Goal: Communication & Community: Participate in discussion

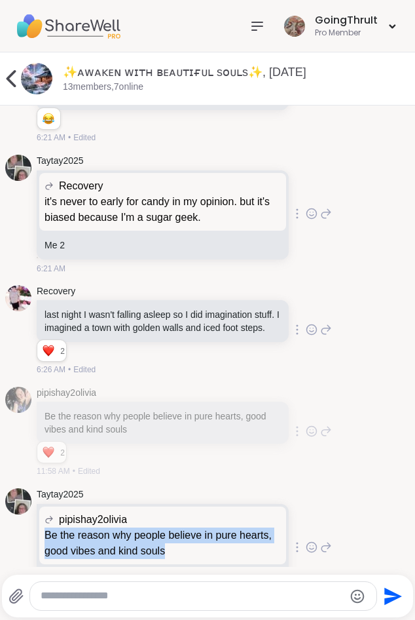
scroll to position [3516, 0]
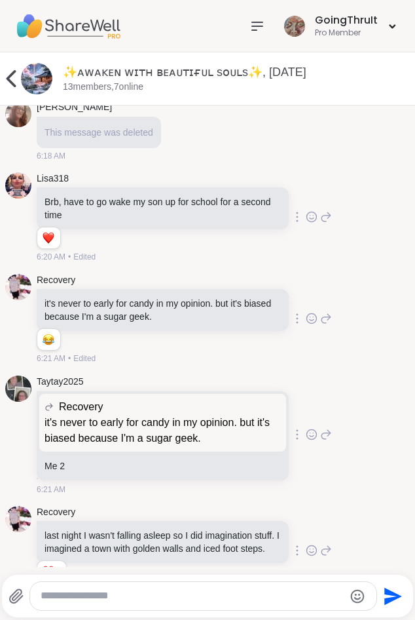
click at [14, 78] on icon at bounding box center [11, 78] width 26 height 26
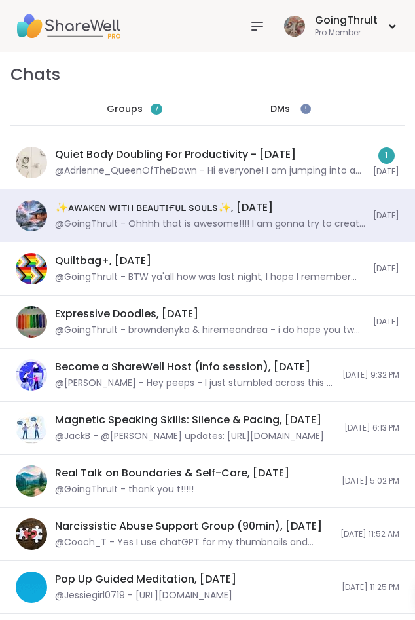
scroll to position [0, 0]
click at [62, 30] on img at bounding box center [68, 26] width 105 height 46
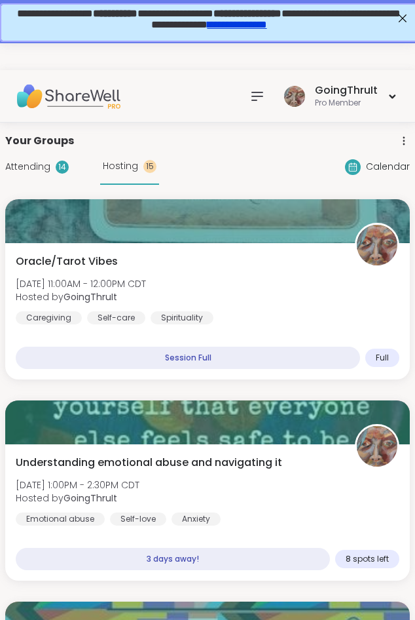
click at [64, 96] on img at bounding box center [68, 96] width 105 height 46
click at [259, 91] on icon at bounding box center [258, 96] width 16 height 16
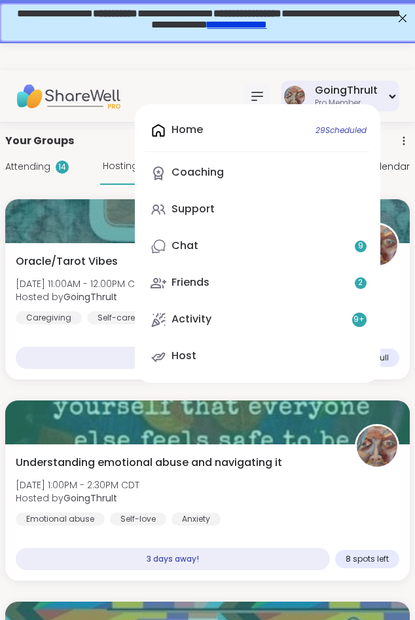
click at [358, 86] on div "GoingThruIt" at bounding box center [346, 90] width 63 height 14
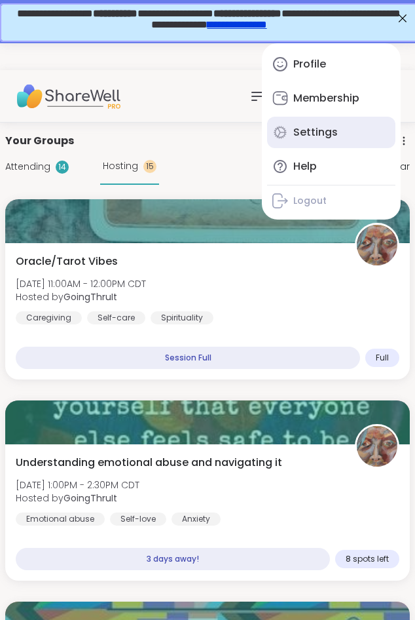
click at [330, 119] on link "Settings" at bounding box center [331, 132] width 128 height 31
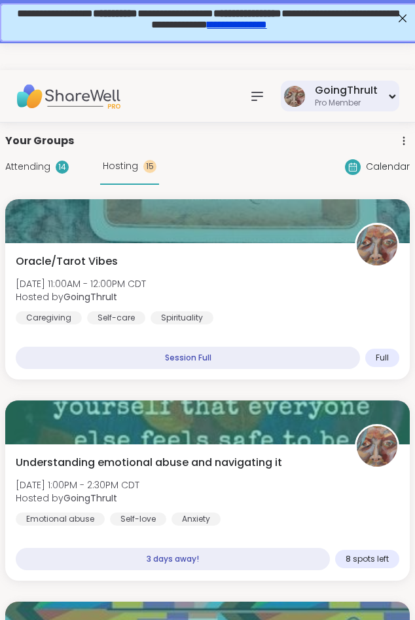
select select "**"
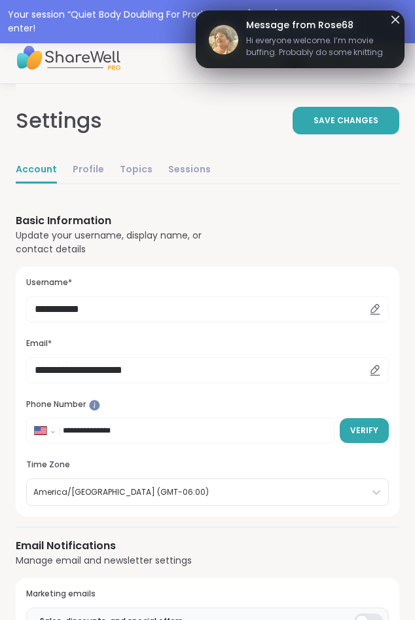
click at [395, 21] on icon at bounding box center [396, 20] width 8 height 8
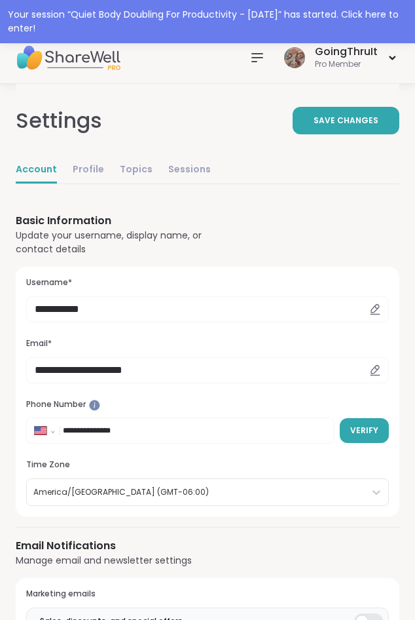
click at [255, 64] on icon at bounding box center [258, 58] width 16 height 16
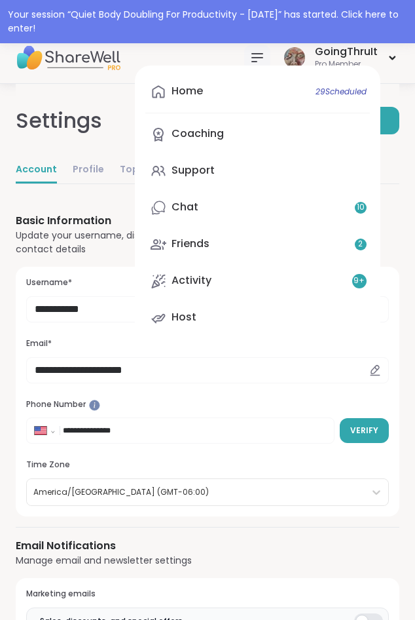
click at [203, 53] on div "Home 29 Scheduled Coaching Support Chat 10 Friends 2 Activity 9 + Host GoingThr…" at bounding box center [207, 57] width 415 height 52
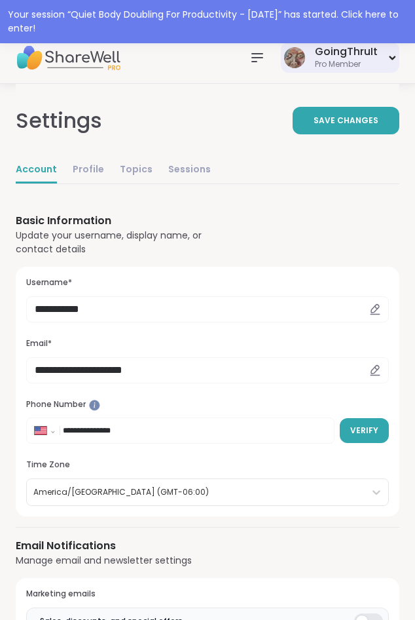
click at [341, 50] on div "GoingThruIt" at bounding box center [346, 52] width 63 height 14
click at [259, 244] on div "**********" at bounding box center [208, 364] width 384 height 303
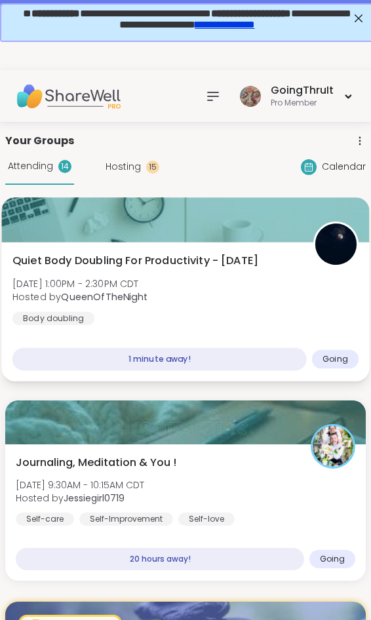
click at [149, 251] on div "Quiet Body Doubling For Productivity - [DATE] [DATE] 1:00PM - 2:30PM CDT Hosted…" at bounding box center [185, 311] width 367 height 139
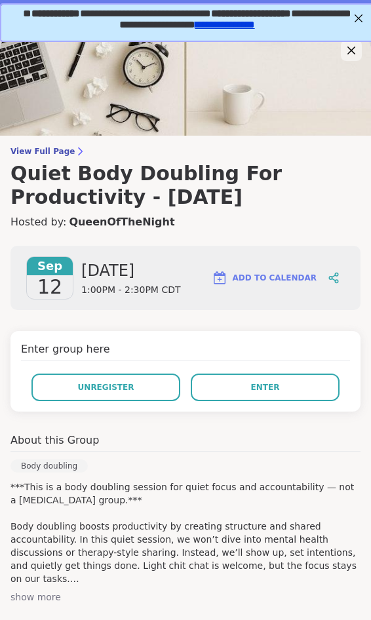
scroll to position [83, 0]
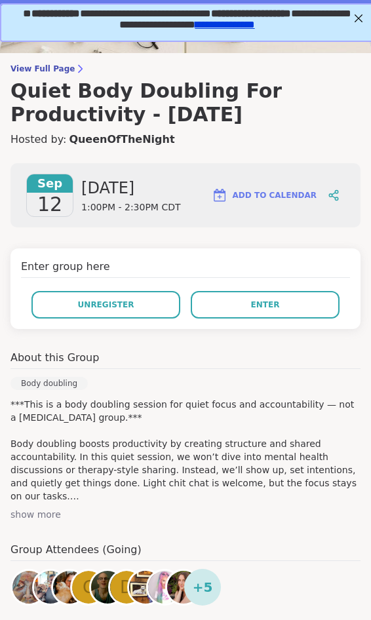
click at [37, 515] on div "show more" at bounding box center [185, 514] width 350 height 13
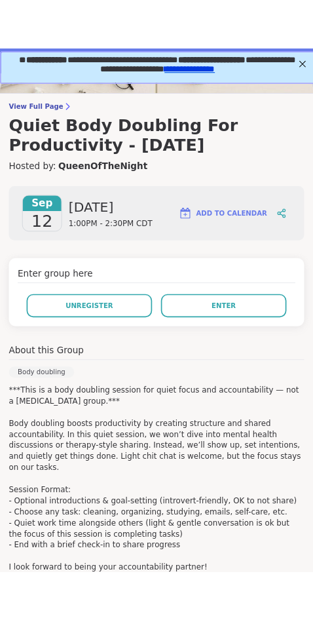
scroll to position [248, 0]
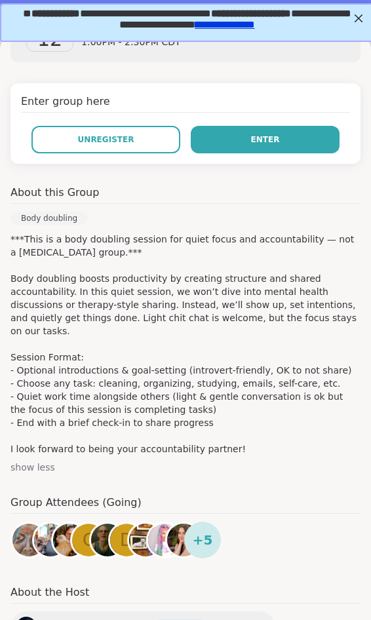
click at [257, 139] on span "Enter" at bounding box center [265, 140] width 29 height 12
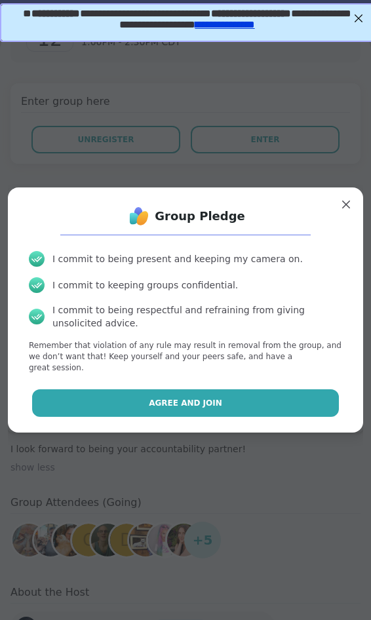
click at [170, 406] on button "Agree and Join" at bounding box center [185, 403] width 306 height 28
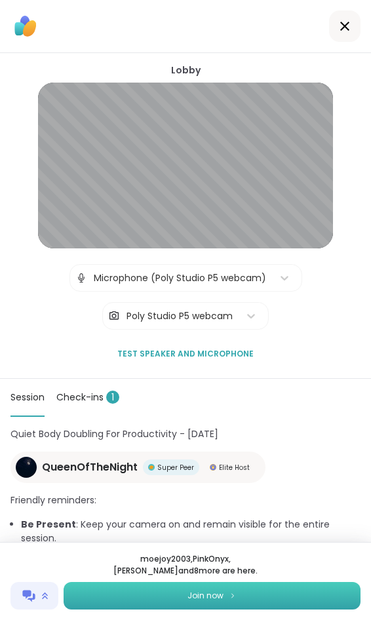
click at [228, 601] on button "Join now" at bounding box center [212, 596] width 297 height 28
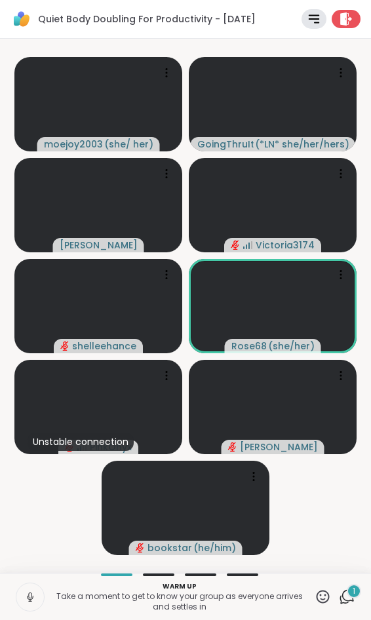
click at [29, 593] on icon at bounding box center [30, 597] width 12 height 12
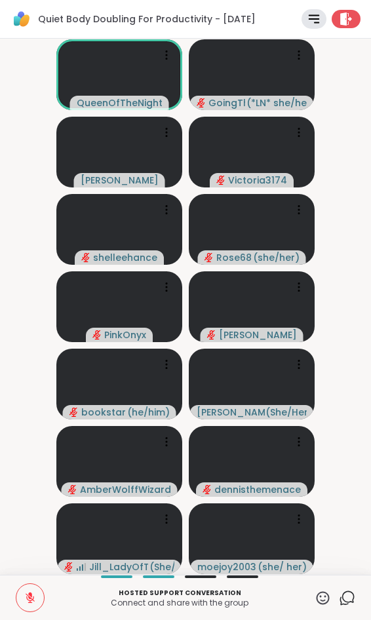
click at [341, 288] on video-player-container "QueenOfTheNight GoingThruIt ( *LN* she/her/hers ) Cyndy Victoria3174 shelleehan…" at bounding box center [185, 306] width 355 height 525
click at [316, 599] on icon at bounding box center [322, 597] width 13 height 13
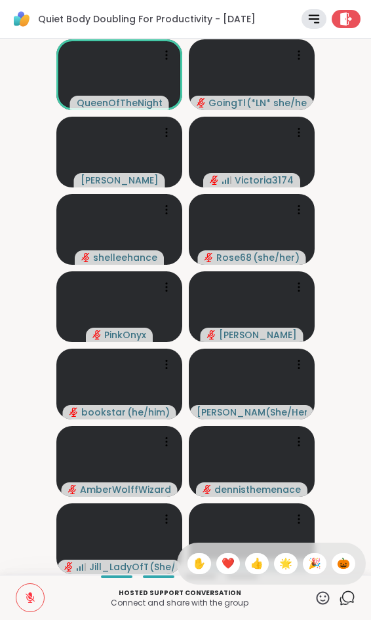
click at [221, 555] on span "❤️" at bounding box center [227, 563] width 13 height 16
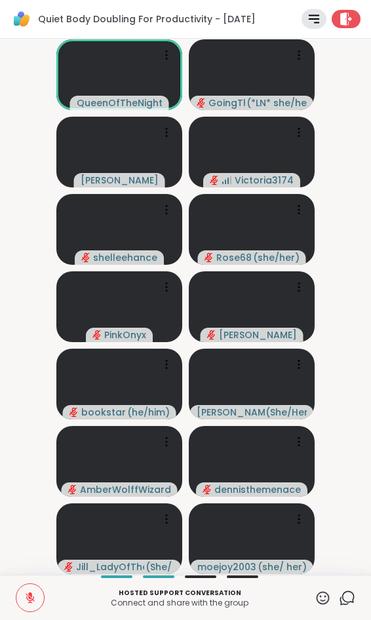
click at [320, 587] on div "Hosted support conversation Connect and share with the group ✋ Chat" at bounding box center [185, 596] width 371 height 45
click at [324, 597] on icon at bounding box center [322, 597] width 16 height 16
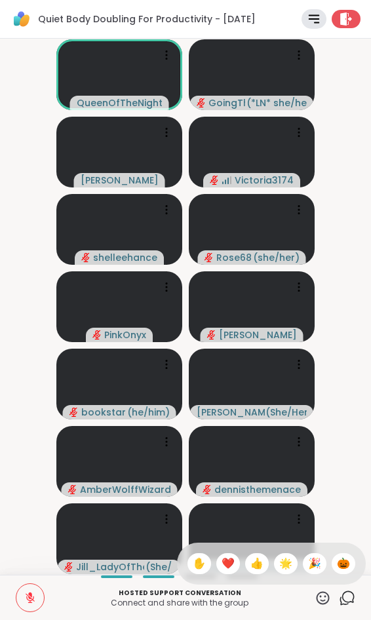
click at [193, 563] on span "✋" at bounding box center [199, 563] width 13 height 16
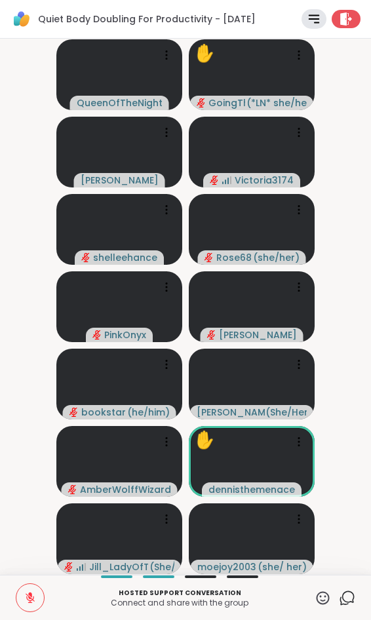
click at [327, 597] on icon at bounding box center [322, 597] width 16 height 16
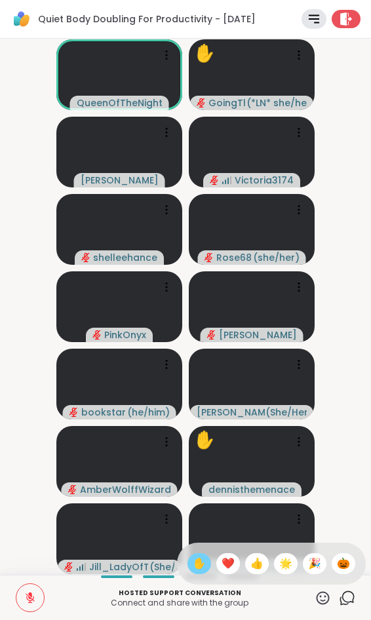
click at [286, 566] on span "🌟" at bounding box center [285, 563] width 13 height 16
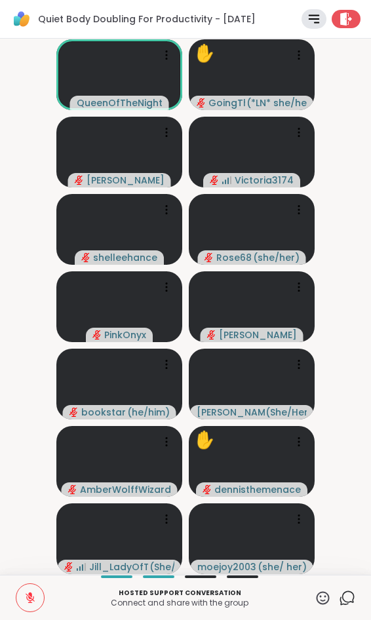
click at [28, 598] on icon at bounding box center [30, 597] width 12 height 12
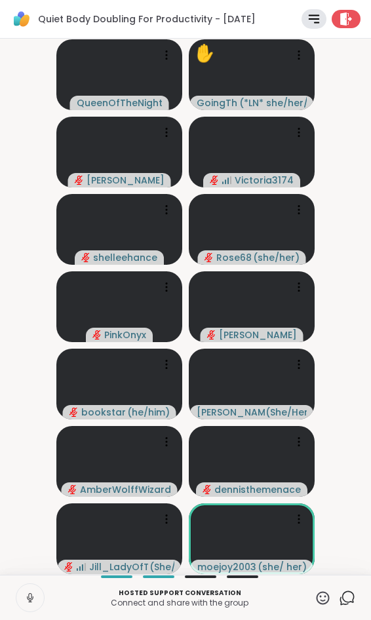
click at [321, 598] on icon at bounding box center [322, 597] width 16 height 16
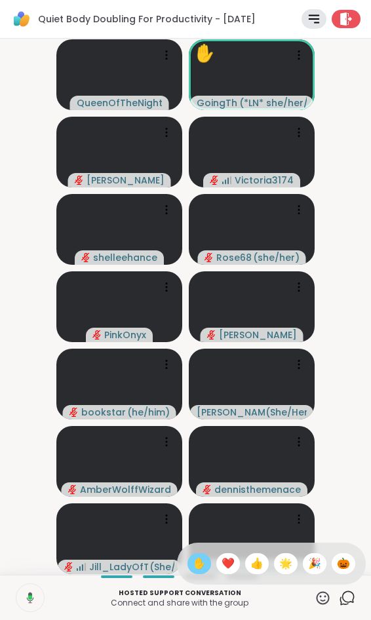
click at [193, 560] on span "✋" at bounding box center [199, 563] width 13 height 16
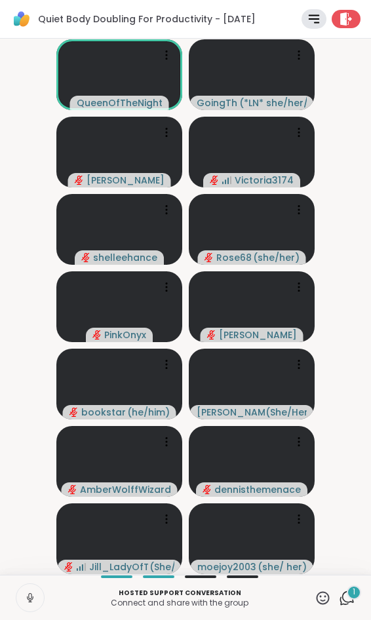
click at [32, 595] on icon at bounding box center [30, 597] width 12 height 12
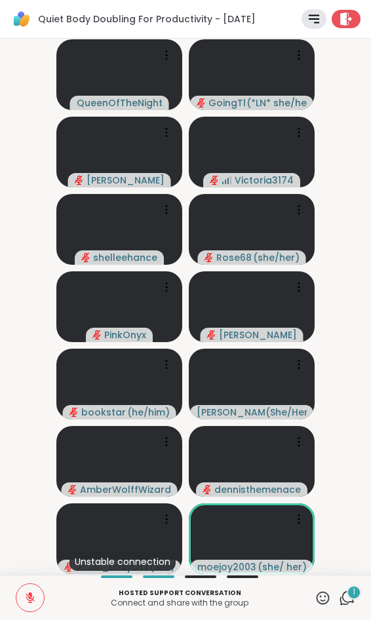
click at [341, 392] on video-player-container "QueenOfTheNight GoingThruIt ( *LN* she/her/hers ) Cyndy Victoria3174 shelleehan…" at bounding box center [185, 306] width 355 height 525
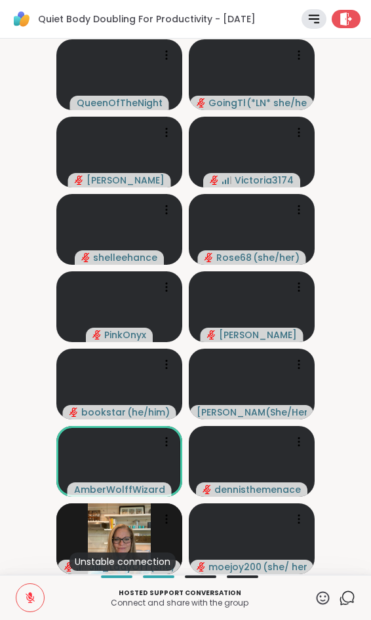
click at [18, 298] on video-player-container "QueenOfTheNight GoingThruIt ( *LN* she/her/hers ) Cyndy Victoria3174 shelleehan…" at bounding box center [185, 306] width 355 height 525
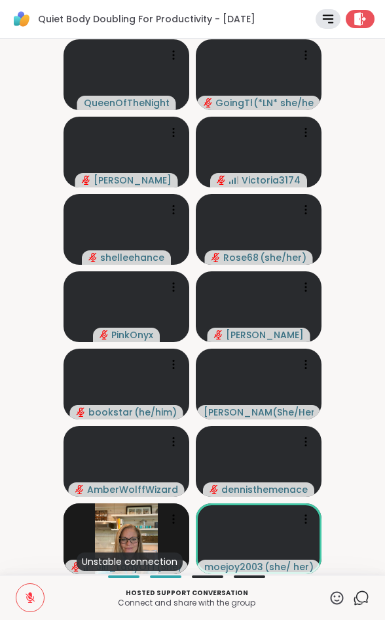
click at [333, 597] on icon at bounding box center [337, 597] width 16 height 16
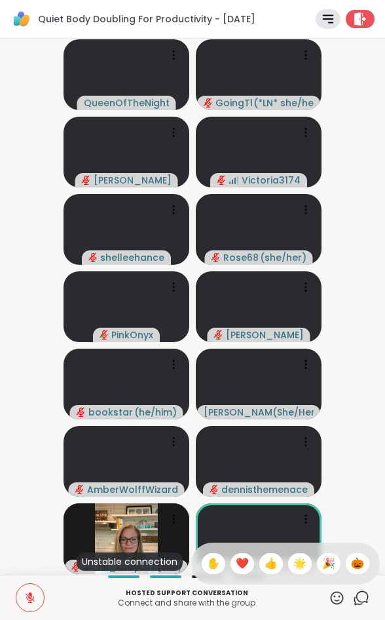
click at [236, 563] on span "❤️" at bounding box center [242, 563] width 13 height 16
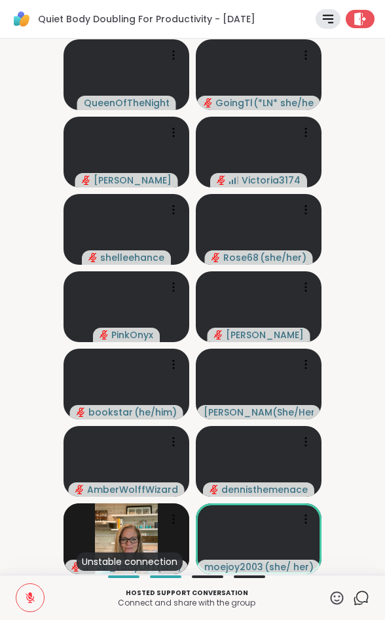
click at [341, 598] on icon at bounding box center [337, 597] width 16 height 16
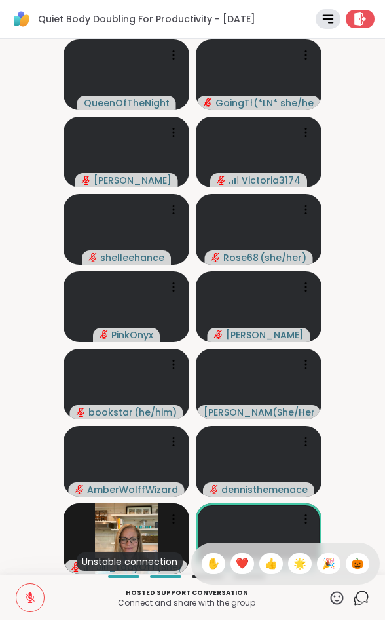
click at [240, 564] on span "❤️" at bounding box center [242, 563] width 13 height 16
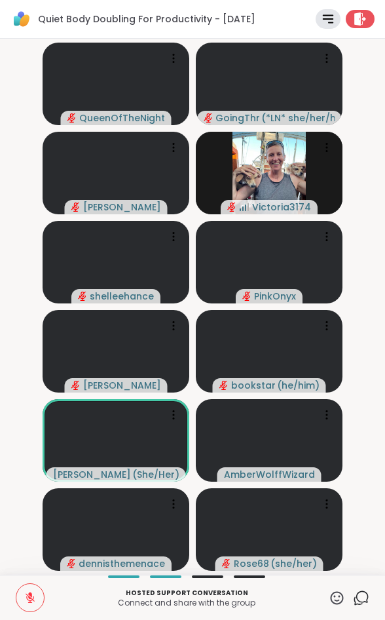
click at [28, 599] on icon at bounding box center [30, 597] width 9 height 9
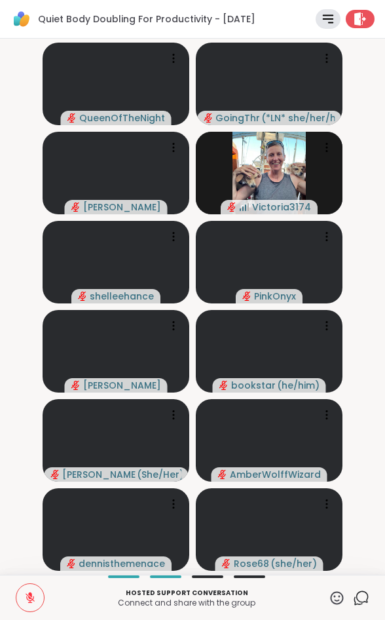
click at [35, 422] on video-player-container "QueenOfTheNight GoingThruIt ( *LN* she/her/hers ) Cyndy Victoria3174 shelleehan…" at bounding box center [192, 306] width 369 height 525
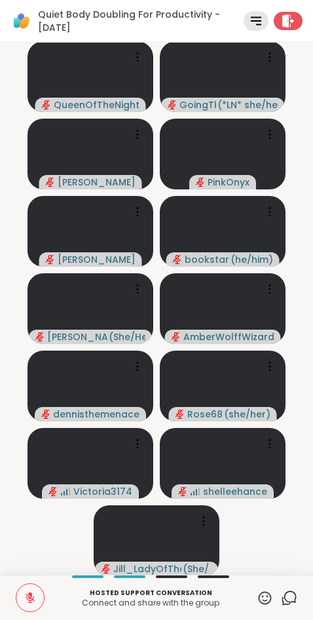
scroll to position [1, 0]
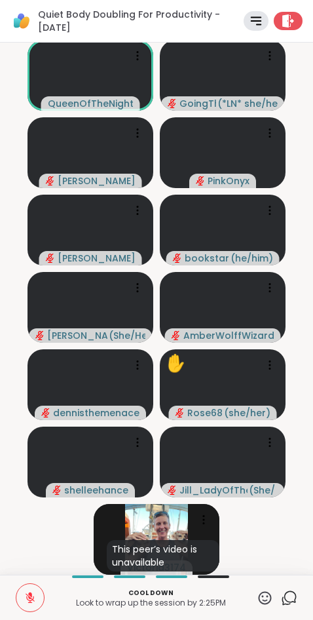
click at [264, 593] on icon at bounding box center [265, 597] width 16 height 16
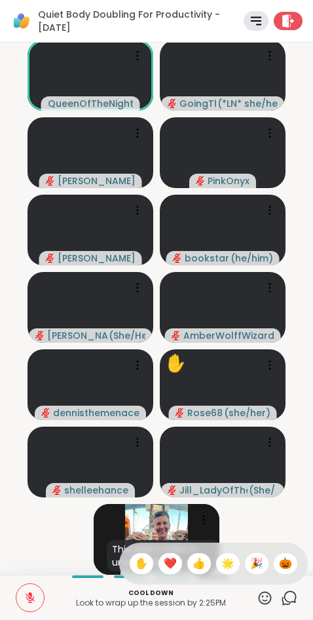
click at [135, 559] on span "✋" at bounding box center [141, 563] width 13 height 16
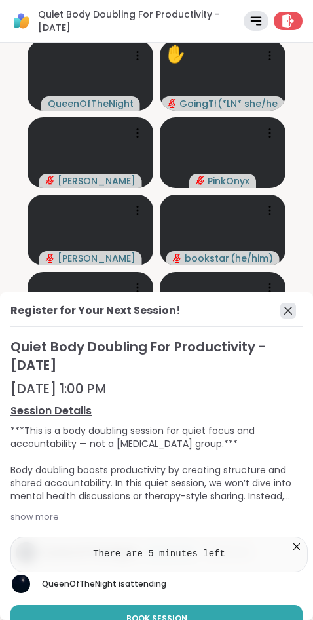
click at [286, 314] on icon at bounding box center [288, 311] width 16 height 16
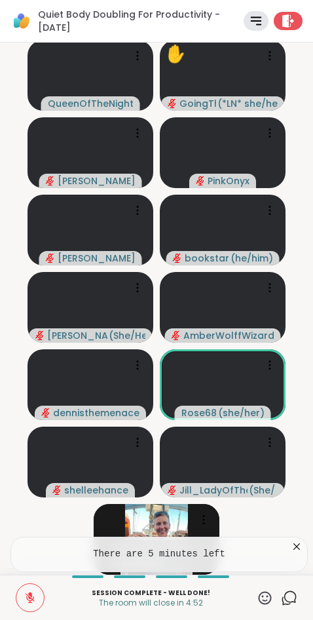
click at [28, 601] on icon at bounding box center [30, 597] width 12 height 12
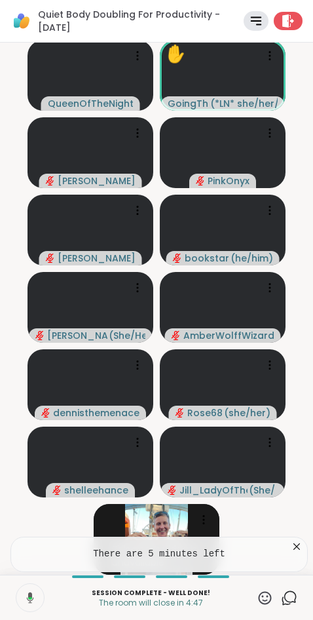
click at [265, 598] on icon at bounding box center [265, 597] width 16 height 16
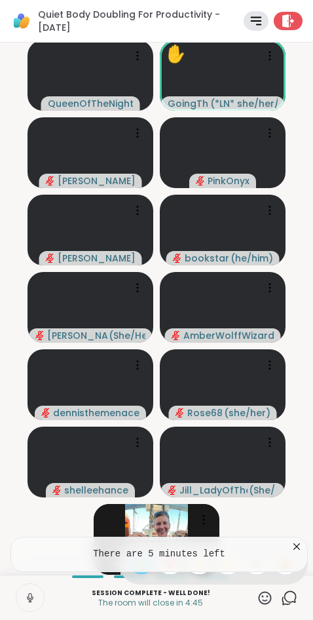
click at [299, 548] on icon at bounding box center [296, 546] width 7 height 7
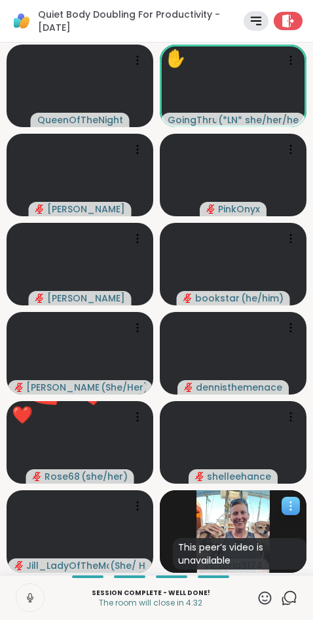
scroll to position [0, 0]
click at [269, 595] on icon at bounding box center [265, 597] width 16 height 16
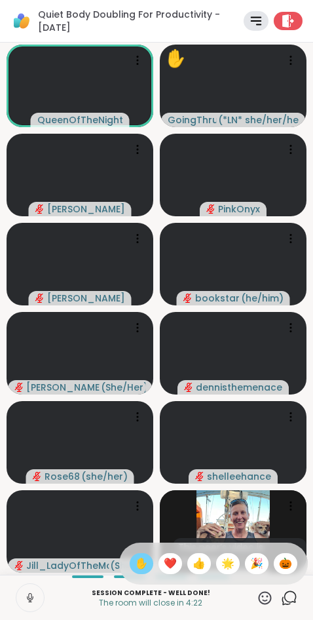
click at [136, 564] on span "✋" at bounding box center [141, 563] width 13 height 16
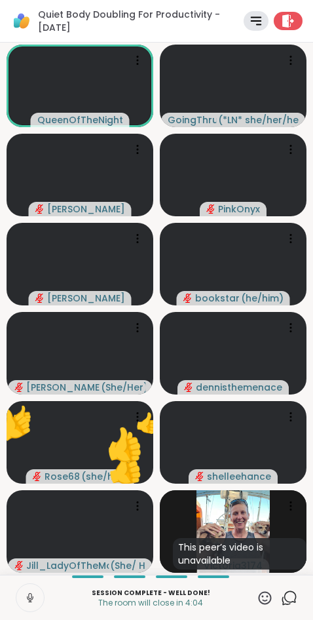
click at [26, 595] on icon at bounding box center [30, 597] width 12 height 12
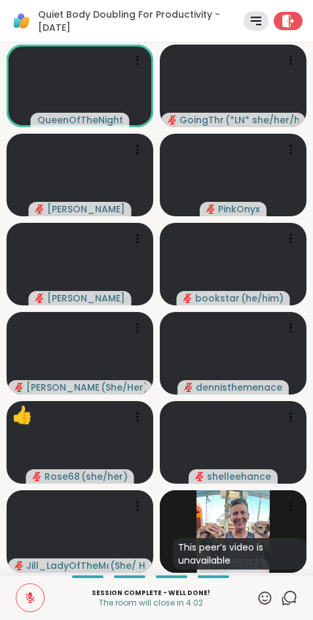
click at [54, 591] on p "Session Complete - well done!" at bounding box center [150, 592] width 196 height 10
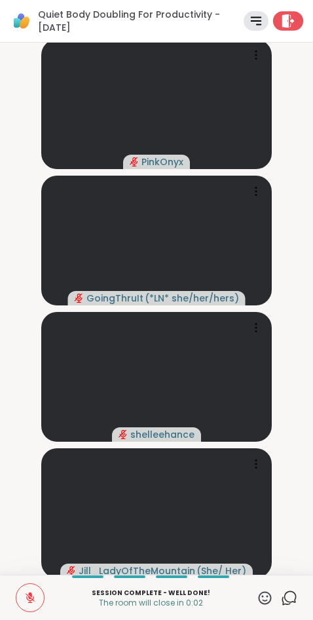
click at [289, 18] on icon at bounding box center [289, 21] width 14 height 14
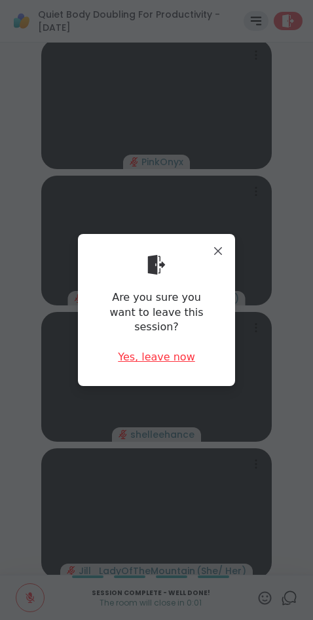
click at [172, 350] on div "Yes, leave now" at bounding box center [156, 357] width 77 height 14
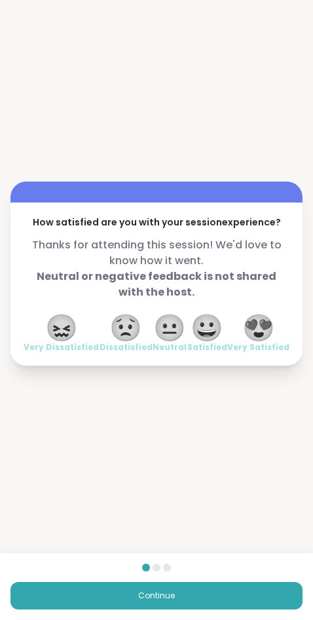
click at [252, 335] on span "😍" at bounding box center [258, 328] width 33 height 24
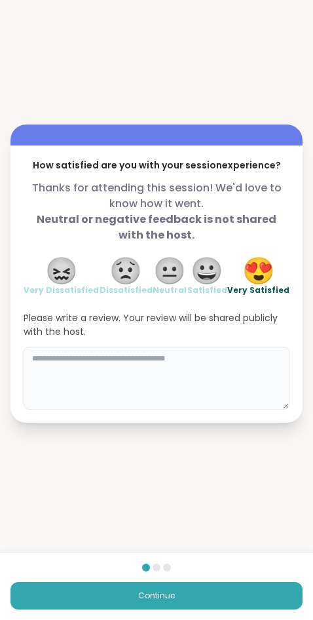
click at [129, 368] on textarea at bounding box center [157, 377] width 266 height 63
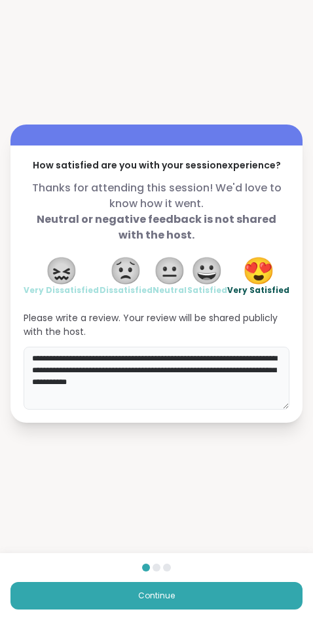
click at [84, 355] on textarea "**********" at bounding box center [157, 377] width 266 height 63
click at [101, 360] on textarea "**********" at bounding box center [157, 377] width 266 height 63
click at [283, 384] on textarea "**********" at bounding box center [157, 377] width 266 height 63
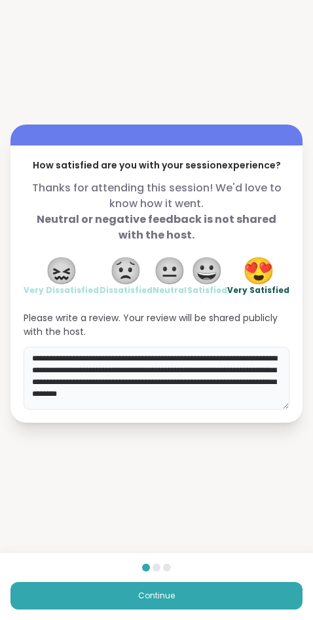
scroll to position [3, 0]
click at [252, 381] on textarea "**********" at bounding box center [157, 377] width 266 height 63
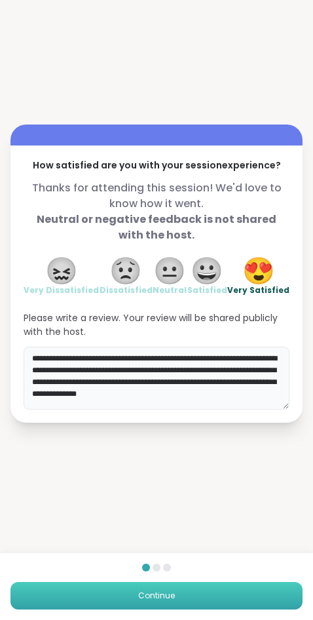
type textarea "**********"
click at [158, 591] on span "Continue" at bounding box center [156, 595] width 37 height 12
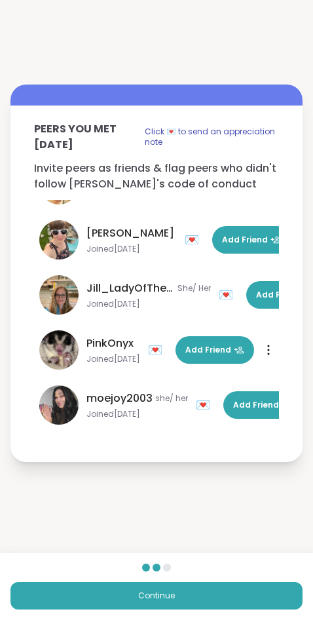
scroll to position [479, 0]
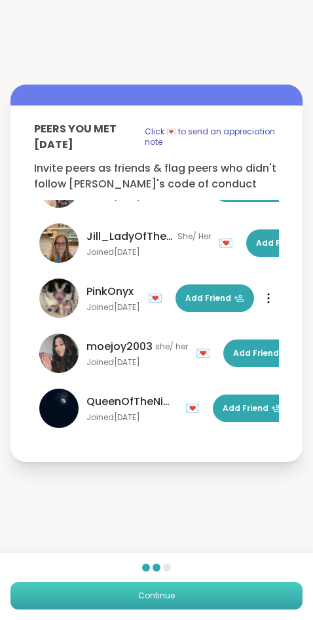
click at [170, 591] on span "Continue" at bounding box center [156, 595] width 37 height 12
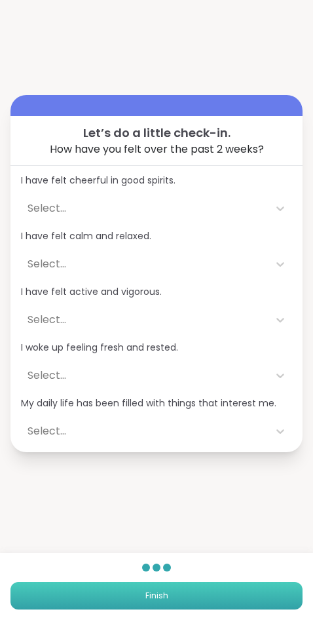
click at [171, 587] on button "Finish" at bounding box center [156, 596] width 292 height 28
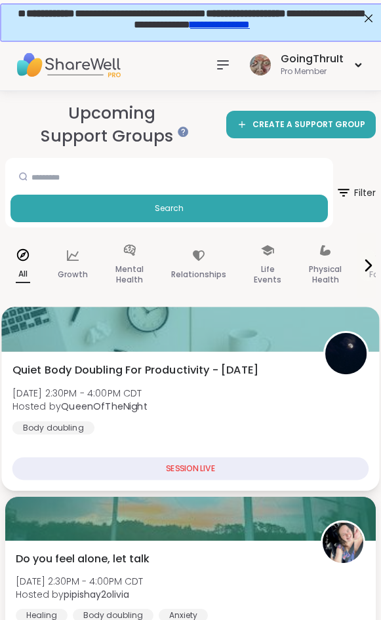
click at [81, 403] on b "QueenOfTheNight" at bounding box center [104, 405] width 86 height 13
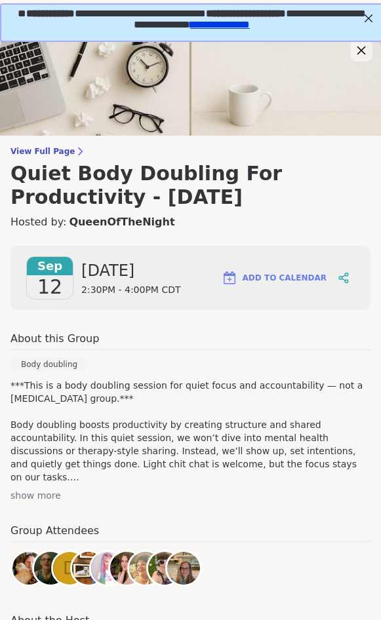
click at [341, 49] on icon at bounding box center [360, 51] width 16 height 16
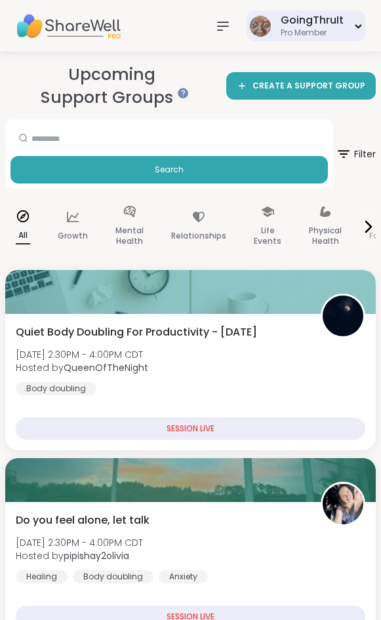
click at [317, 28] on div "Pro Member" at bounding box center [311, 33] width 63 height 11
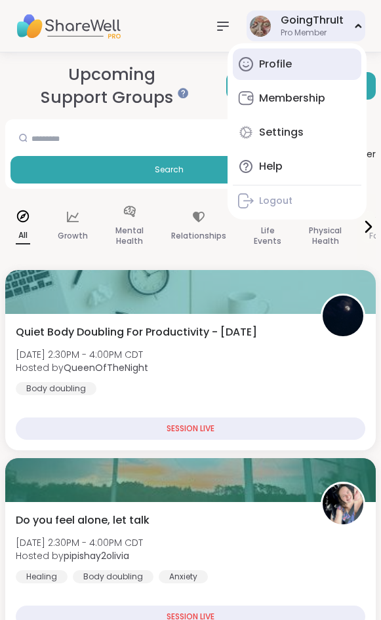
click at [308, 71] on link "Profile" at bounding box center [296, 63] width 128 height 31
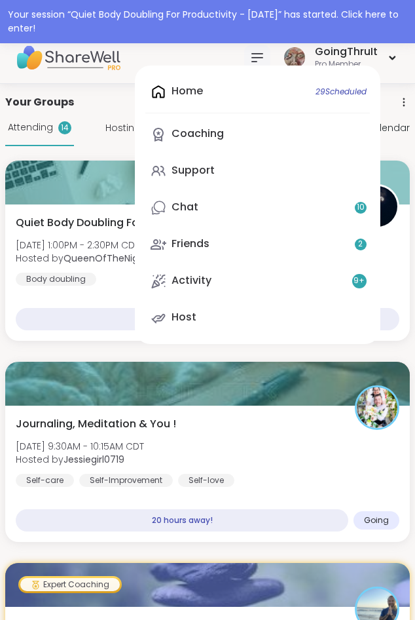
click at [210, 217] on link "Chat 10" at bounding box center [257, 207] width 225 height 31
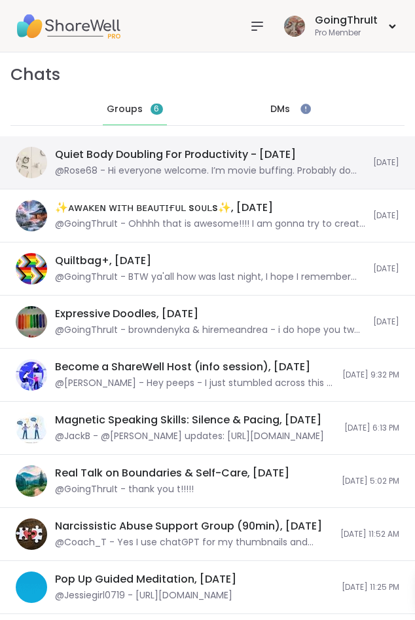
click at [155, 151] on div "Quiet Body Doubling For Productivity - [DATE]" at bounding box center [175, 154] width 241 height 14
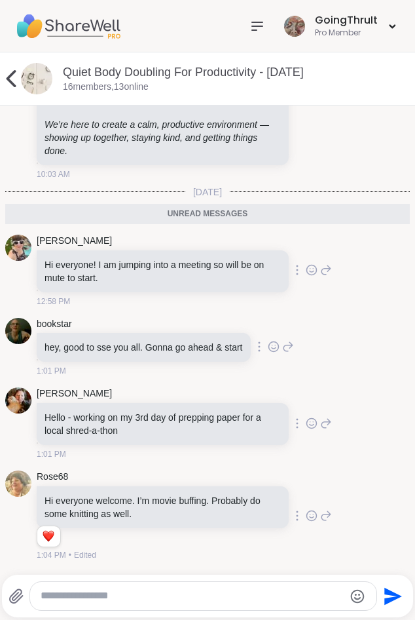
click at [164, 593] on textarea "Type your message" at bounding box center [192, 596] width 303 height 14
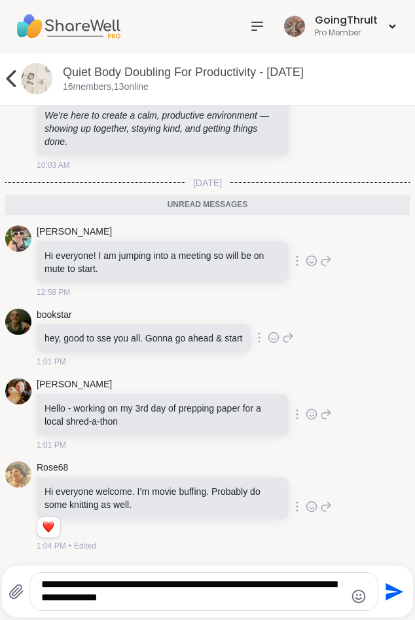
click at [362, 599] on icon "Emoji picker" at bounding box center [359, 596] width 16 height 16
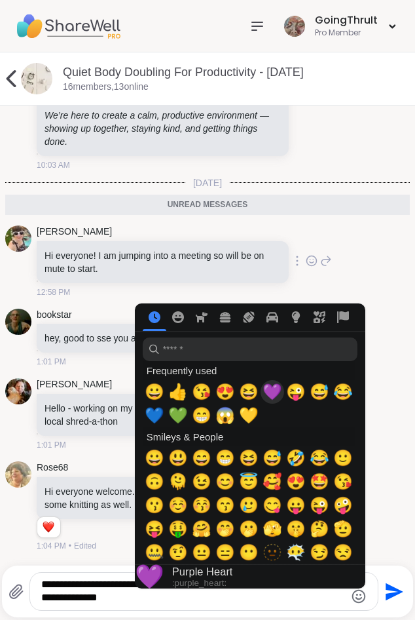
drag, startPoint x: 268, startPoint y: 386, endPoint x: 405, endPoint y: 491, distance: 172.0
click at [268, 387] on span "💜" at bounding box center [273, 391] width 20 height 18
type textarea "**********"
click at [395, 567] on div "**********" at bounding box center [207, 591] width 411 height 52
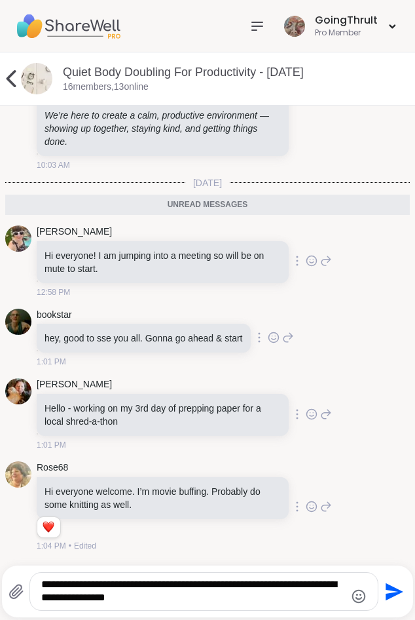
click at [231, 603] on textarea "**********" at bounding box center [192, 591] width 303 height 27
click at [388, 598] on icon "Send" at bounding box center [395, 591] width 18 height 18
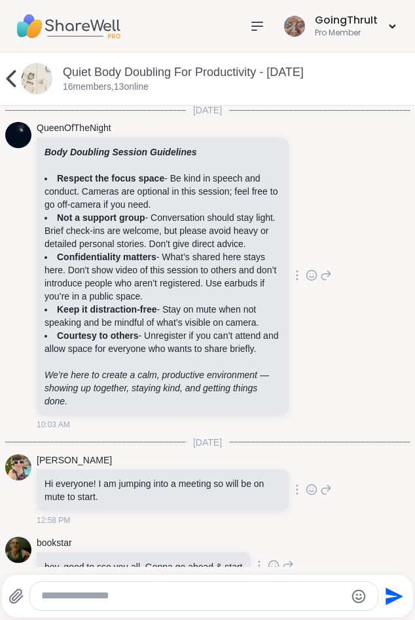
scroll to position [0, 0]
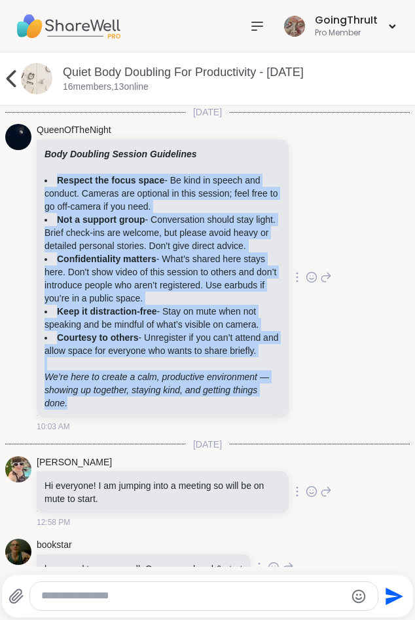
drag, startPoint x: 54, startPoint y: 177, endPoint x: 209, endPoint y: 440, distance: 304.7
click at [209, 417] on div "Body Doubling Session Guidelines Respect the focus space - Be kind in speech an…" at bounding box center [163, 278] width 252 height 278
copy div "Respect the focus space - Be kind in speech and conduct. Cameras are optional i…"
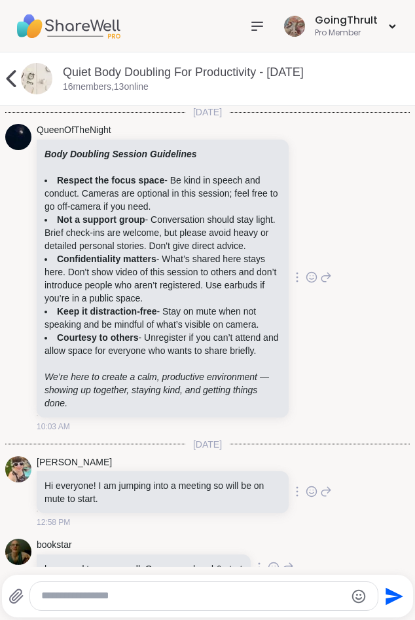
click at [363, 212] on div "QueenOfTheNight Body Doubling Session Guidelines Respect the focus space - Be k…" at bounding box center [207, 278] width 405 height 319
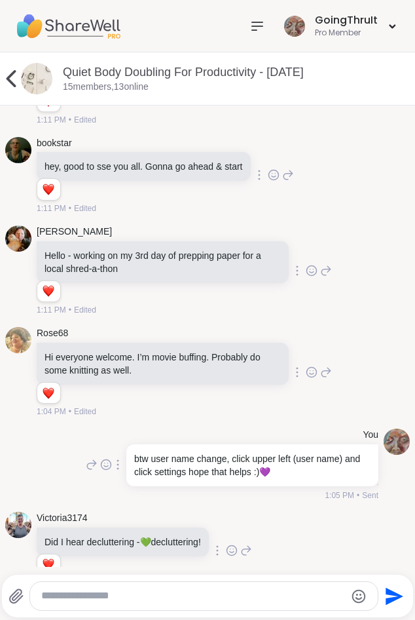
scroll to position [477, 0]
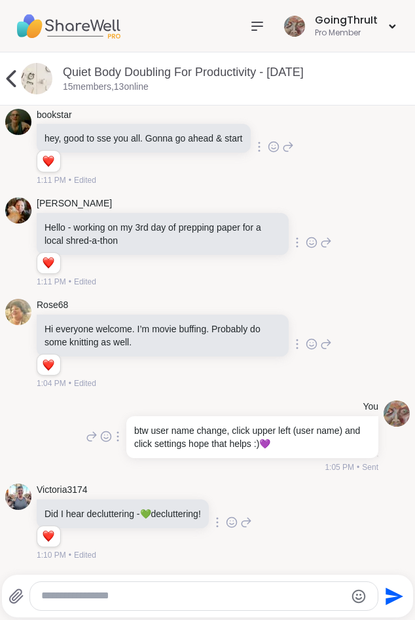
click at [157, 595] on textarea "Type your message" at bounding box center [192, 596] width 303 height 14
click at [73, 594] on textarea "Type your message" at bounding box center [192, 596] width 303 height 14
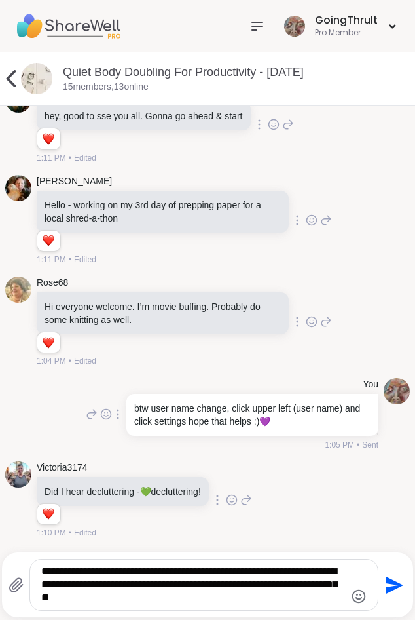
type textarea "**********"
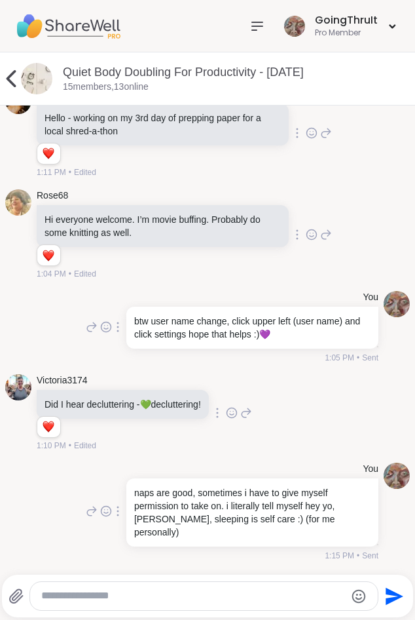
scroll to position [591, 0]
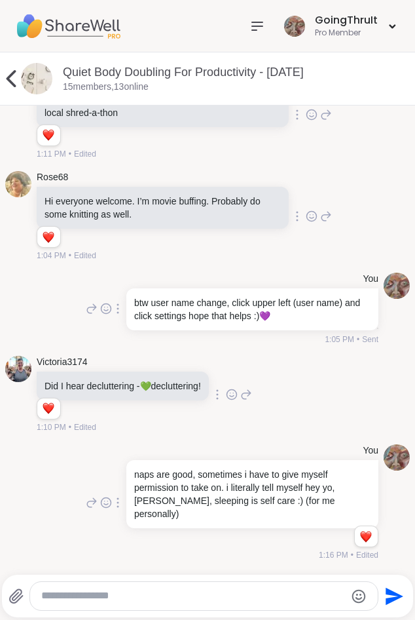
click at [305, 593] on textarea "Type your message" at bounding box center [192, 596] width 303 height 14
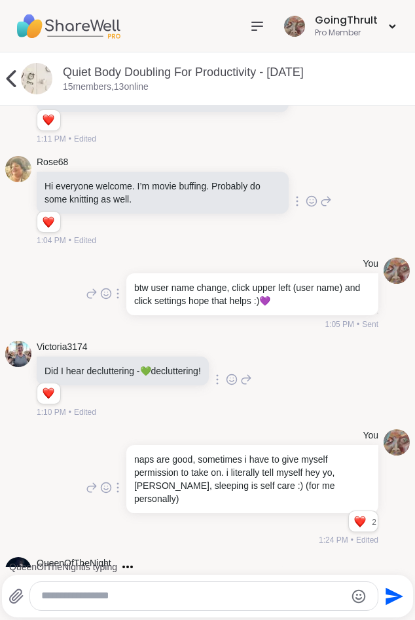
scroll to position [675, 0]
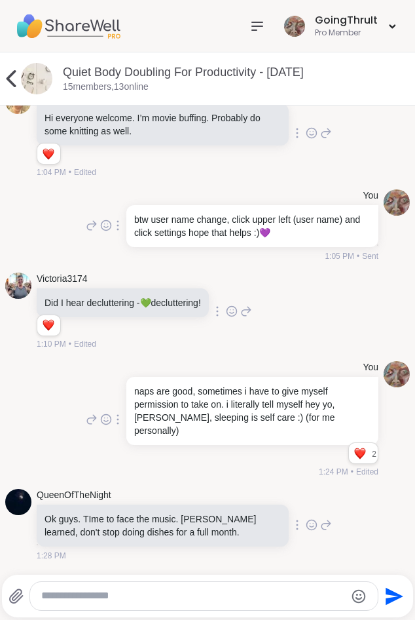
click at [284, 597] on textarea "Type your message" at bounding box center [192, 596] width 303 height 14
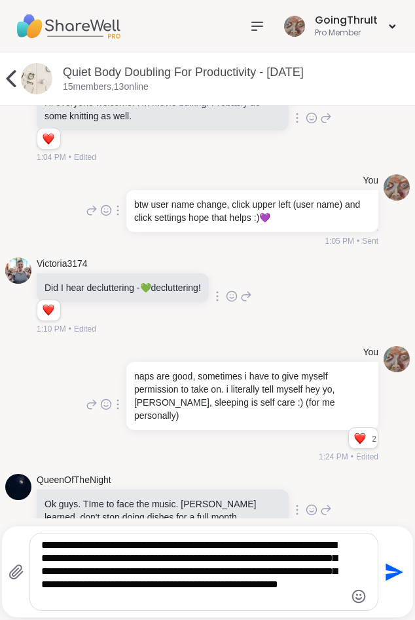
click at [359, 597] on icon "Emoji picker" at bounding box center [359, 596] width 16 height 16
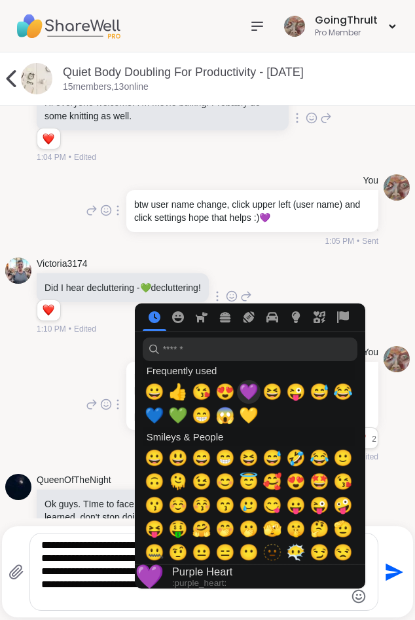
click at [242, 393] on span "💜" at bounding box center [249, 391] width 20 height 18
type textarea "**********"
click at [389, 557] on div "**********" at bounding box center [208, 571] width 398 height 78
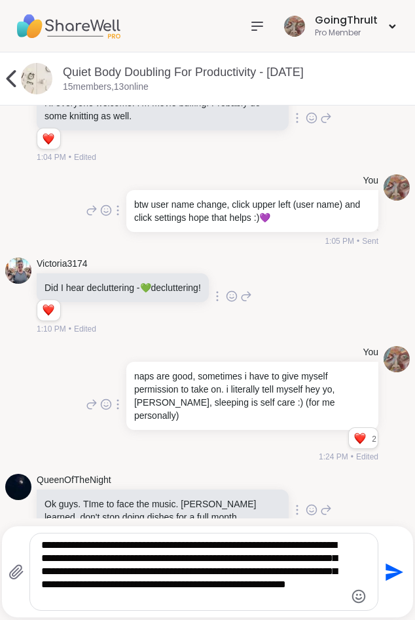
click at [390, 574] on icon "Send" at bounding box center [395, 572] width 18 height 18
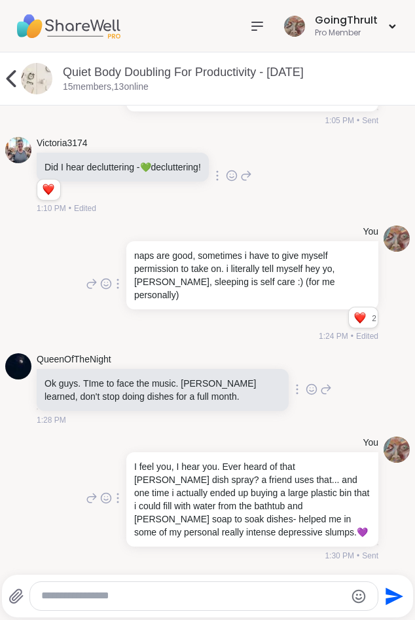
scroll to position [828, 0]
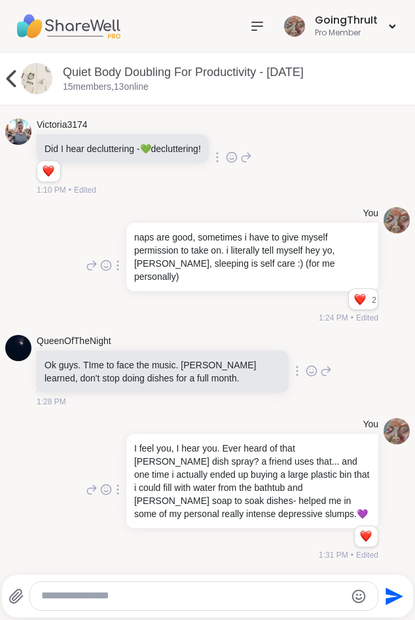
click at [187, 590] on textarea "Type your message" at bounding box center [192, 596] width 303 height 14
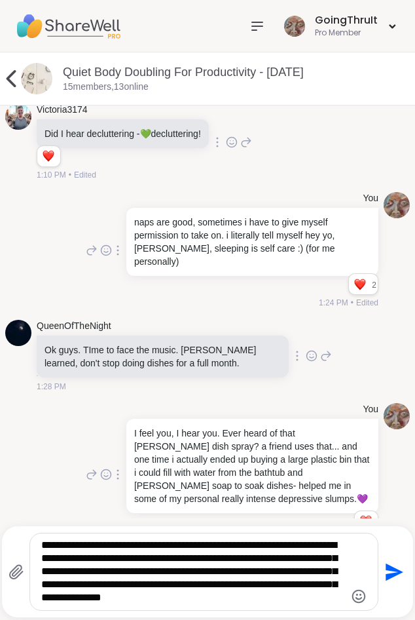
type textarea "**********"
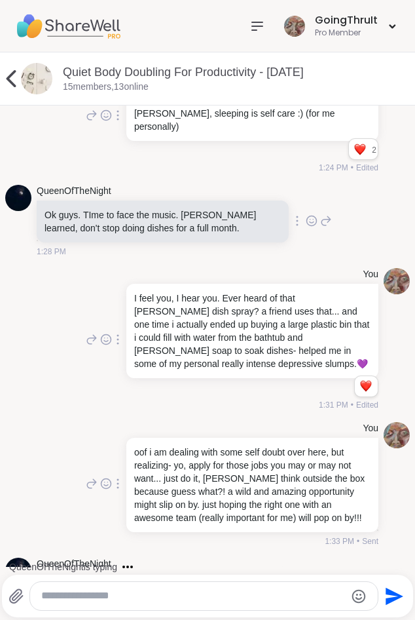
scroll to position [1123, 0]
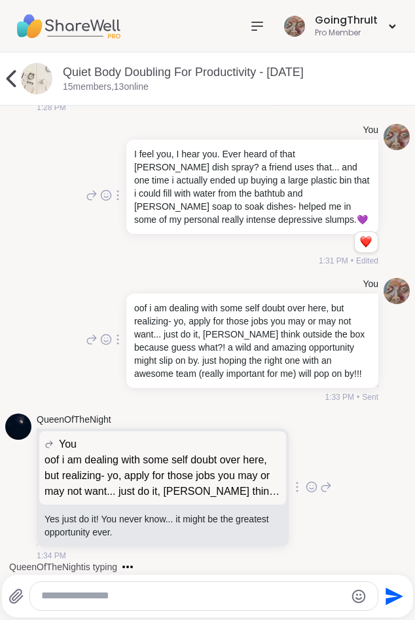
click at [306, 486] on icon at bounding box center [312, 486] width 12 height 13
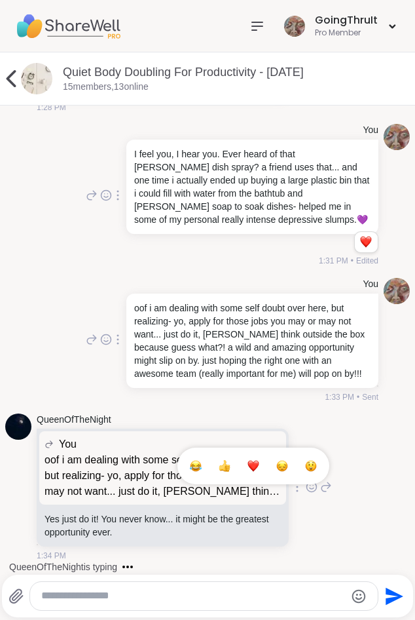
click at [255, 469] on button "Select Reaction: Heart" at bounding box center [253, 466] width 26 height 26
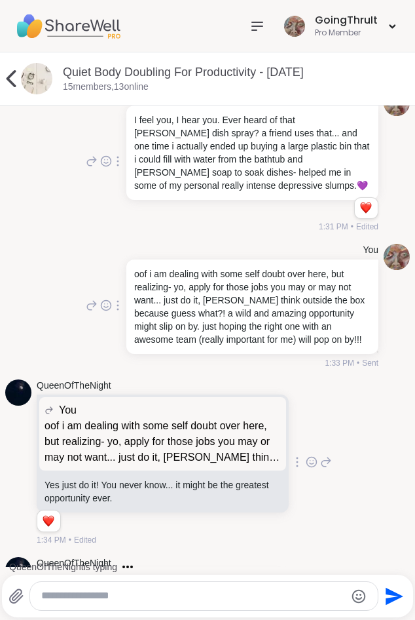
scroll to position [1237, 0]
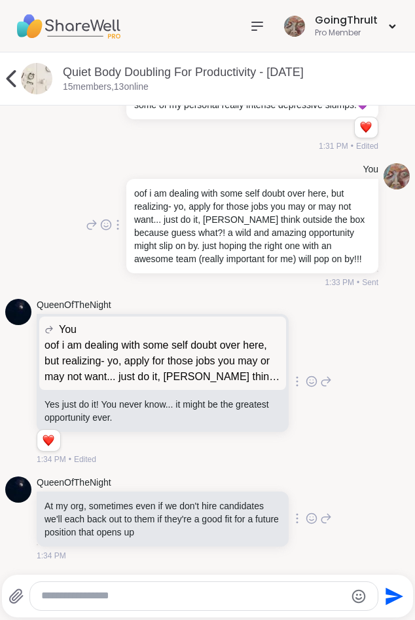
click at [307, 523] on icon at bounding box center [312, 518] width 10 height 10
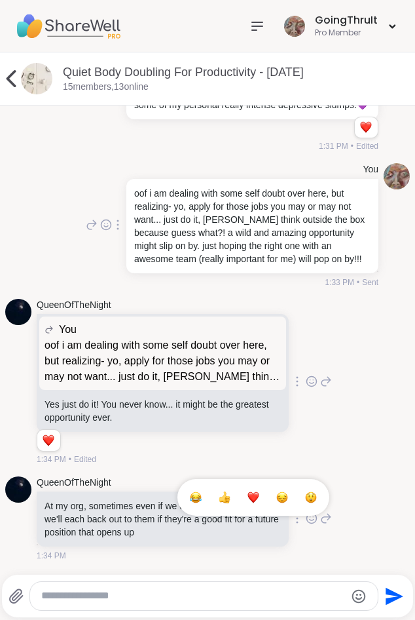
click at [252, 506] on button "Select Reaction: Heart" at bounding box center [253, 497] width 26 height 26
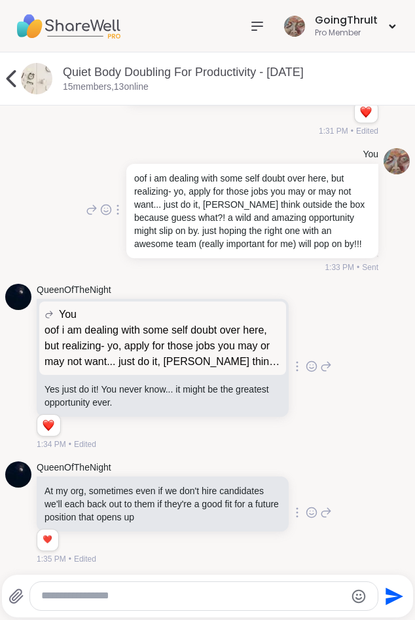
scroll to position [1256, 0]
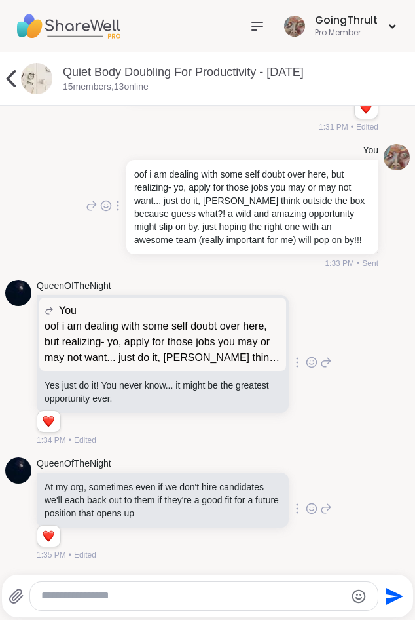
click at [240, 587] on div at bounding box center [203, 596] width 347 height 28
click at [235, 600] on textarea "Type your message" at bounding box center [192, 596] width 303 height 14
click at [363, 596] on icon "Emoji picker" at bounding box center [359, 596] width 14 height 14
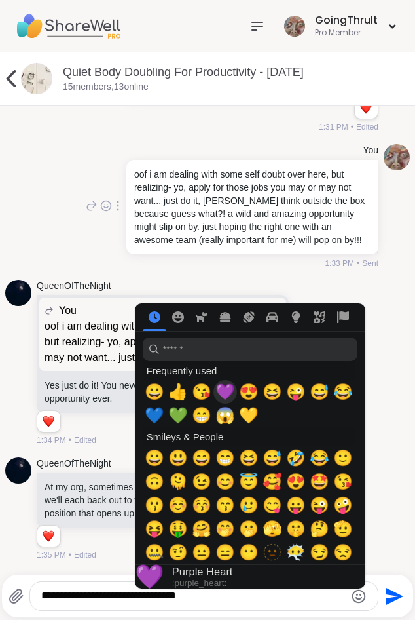
click at [219, 392] on span "💜" at bounding box center [225, 391] width 20 height 18
type textarea "**********"
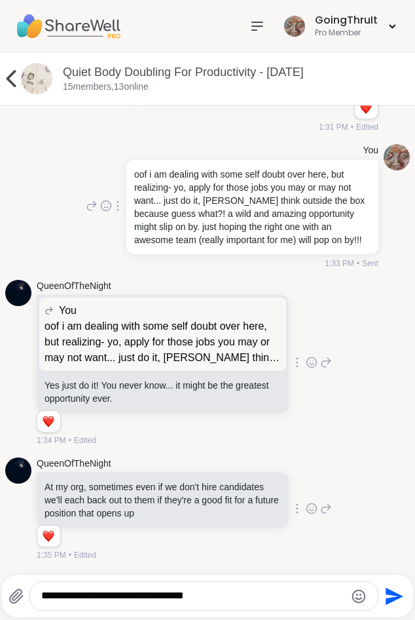
click at [392, 596] on icon "Send" at bounding box center [392, 595] width 21 height 21
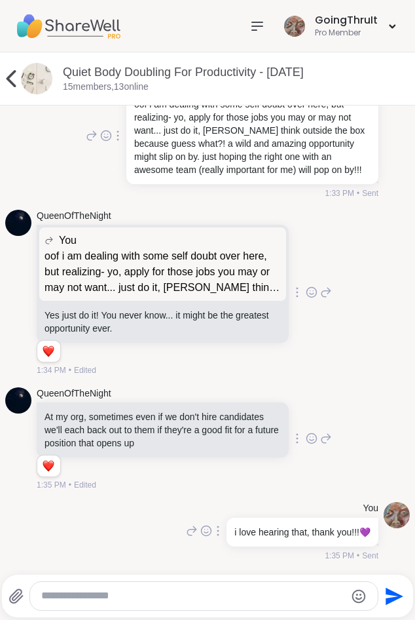
click at [182, 591] on textarea "Type your message" at bounding box center [192, 596] width 303 height 14
type textarea "**********"
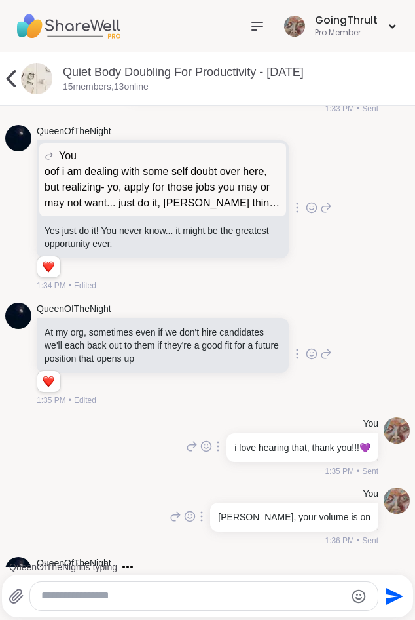
scroll to position [1466, 0]
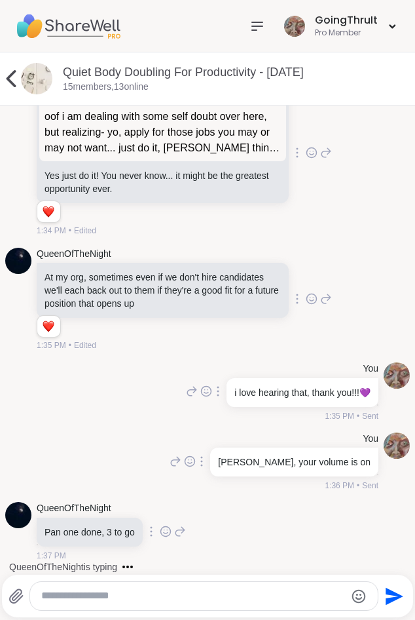
click at [172, 532] on icon at bounding box center [166, 531] width 12 height 13
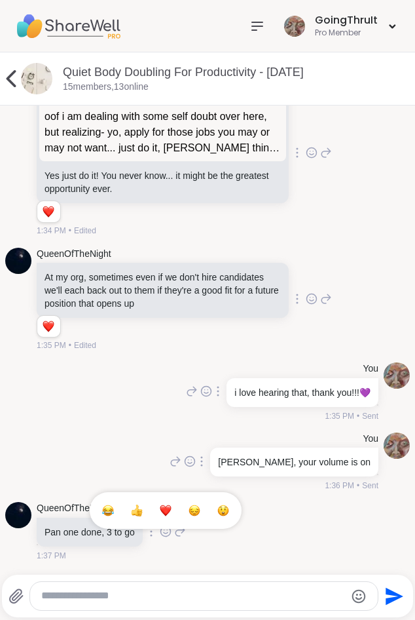
click at [174, 517] on button "Select Reaction: Heart" at bounding box center [166, 510] width 26 height 26
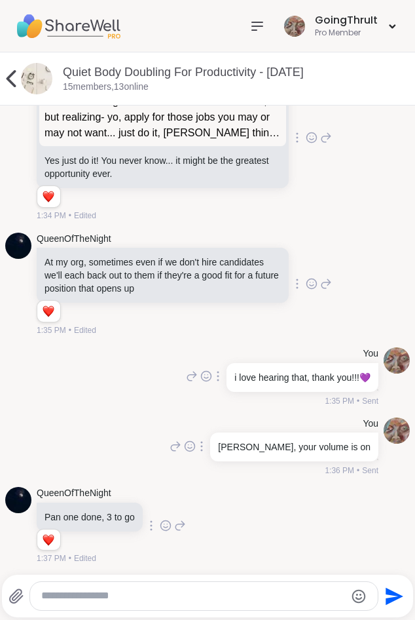
scroll to position [1484, 0]
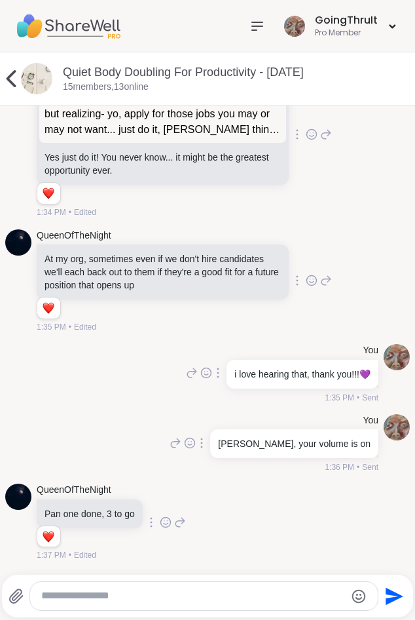
click at [58, 601] on textarea "Type your message" at bounding box center [192, 596] width 303 height 14
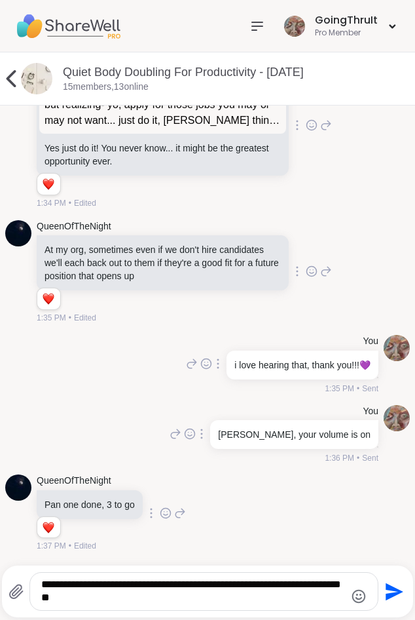
scroll to position [1493, 0]
click at [172, 594] on textarea "**********" at bounding box center [192, 591] width 303 height 27
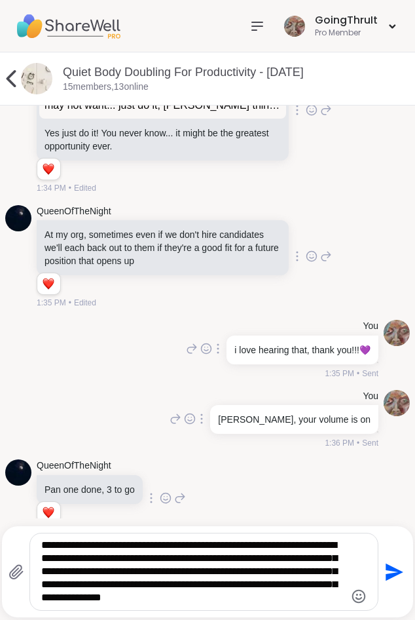
scroll to position [1532, 0]
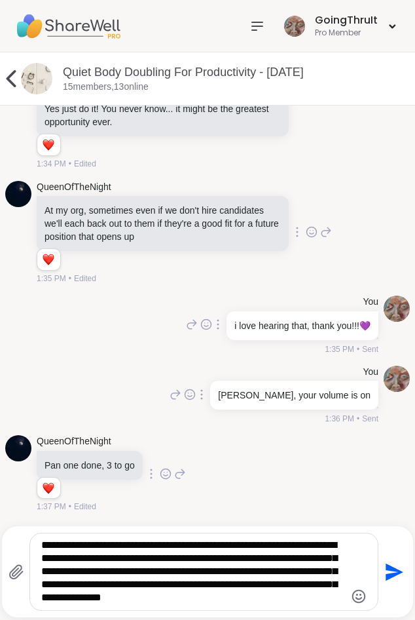
click at [322, 603] on textarea "**********" at bounding box center [192, 571] width 303 height 66
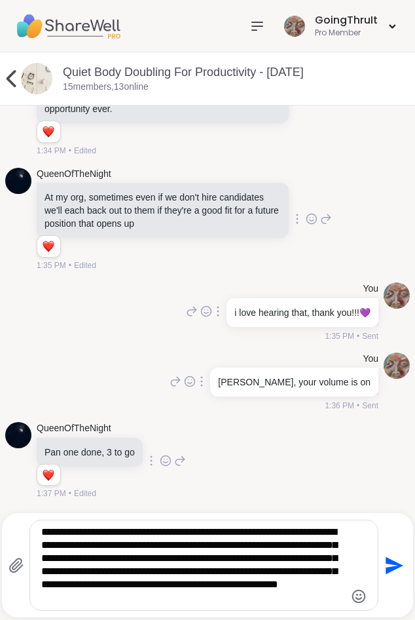
type textarea "**********"
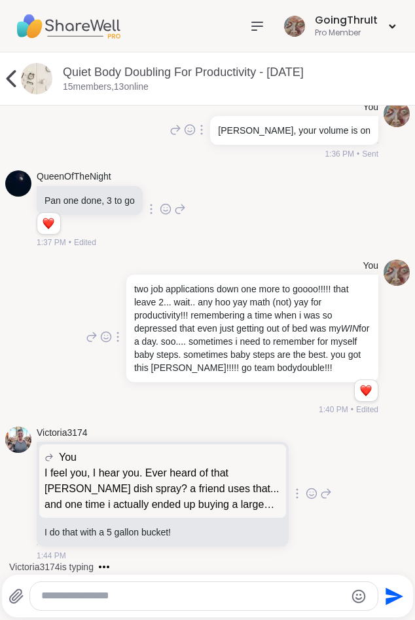
scroll to position [1980, 0]
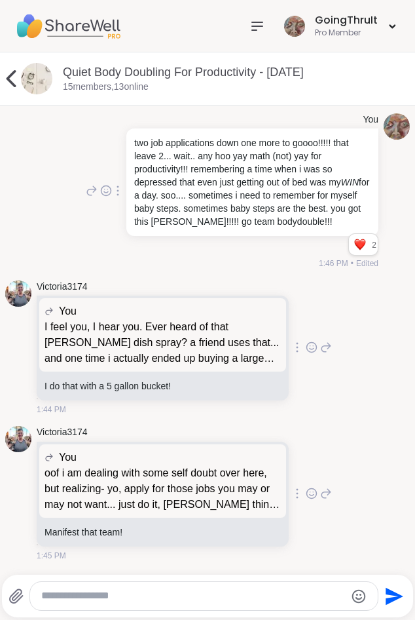
click at [179, 585] on div at bounding box center [203, 596] width 347 height 28
click at [177, 587] on div at bounding box center [203, 596] width 347 height 28
click at [136, 615] on div "Send" at bounding box center [207, 595] width 411 height 43
click at [136, 608] on div at bounding box center [203, 596] width 347 height 28
click at [132, 596] on textarea "Type your message" at bounding box center [192, 596] width 303 height 14
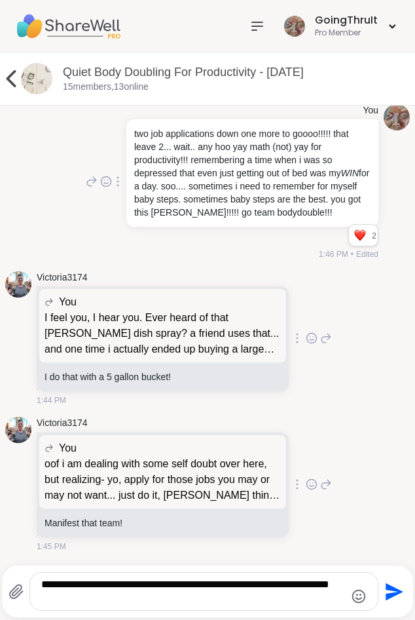
paste textarea "**********"
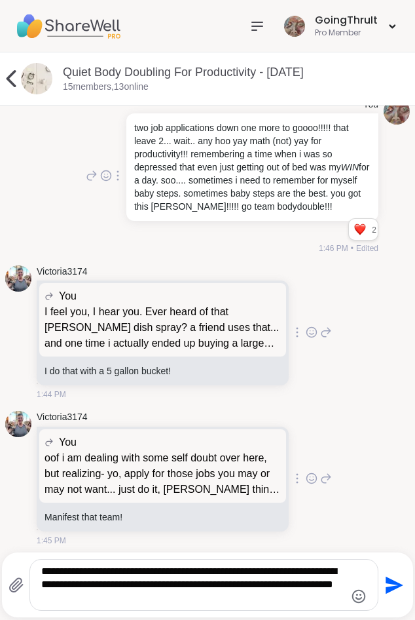
click at [84, 585] on textarea "**********" at bounding box center [192, 585] width 303 height 40
click at [188, 598] on textarea "**********" at bounding box center [192, 585] width 303 height 40
click at [217, 595] on textarea "**********" at bounding box center [192, 585] width 303 height 40
type textarea "**********"
click at [390, 586] on icon "Send" at bounding box center [395, 585] width 18 height 18
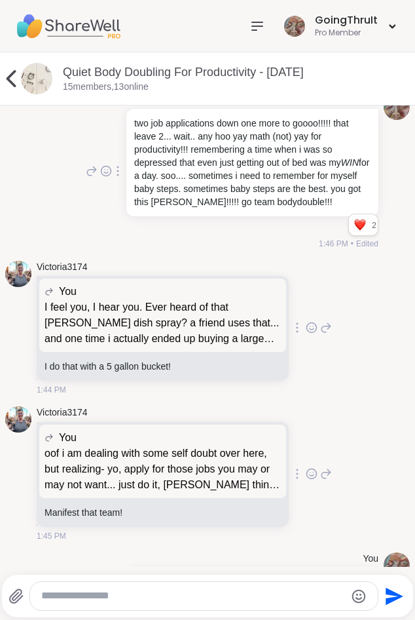
scroll to position [1911, 0]
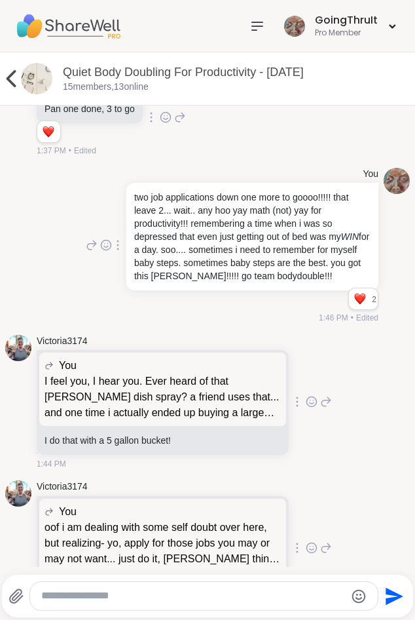
click at [306, 408] on icon at bounding box center [312, 401] width 12 height 13
click at [247, 394] on button "Select Reaction: Heart" at bounding box center [253, 380] width 26 height 26
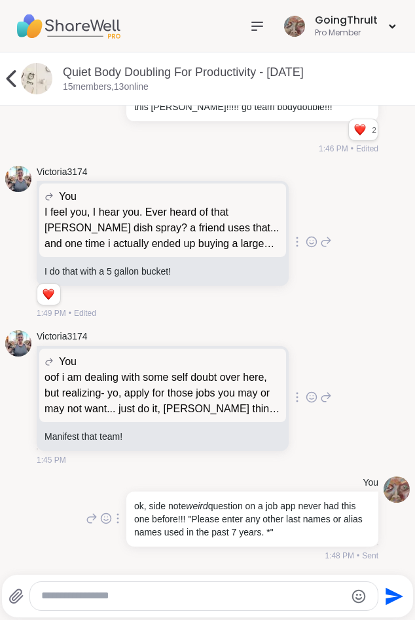
scroll to position [2095, 0]
click at [306, 397] on icon at bounding box center [312, 396] width 12 height 13
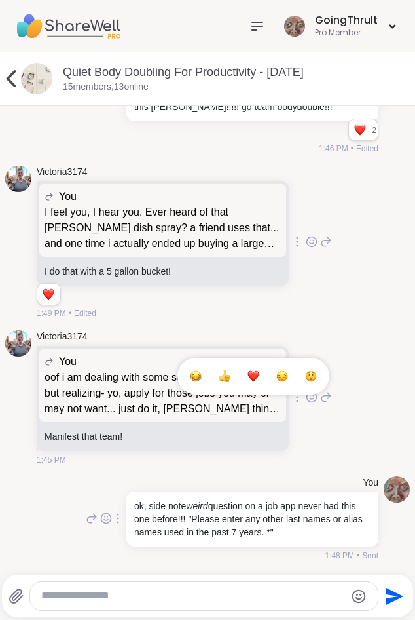
click at [240, 372] on button "Select Reaction: Heart" at bounding box center [253, 376] width 26 height 26
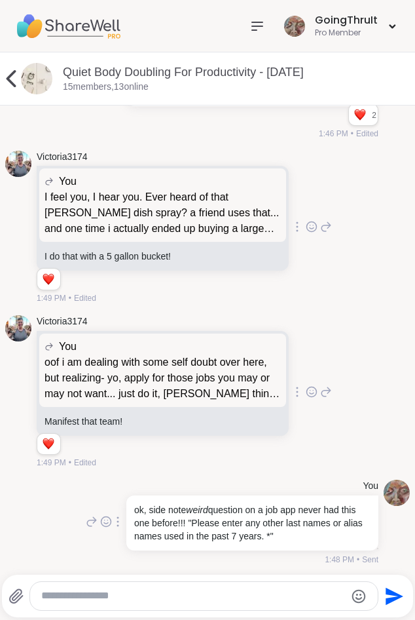
scroll to position [2114, 0]
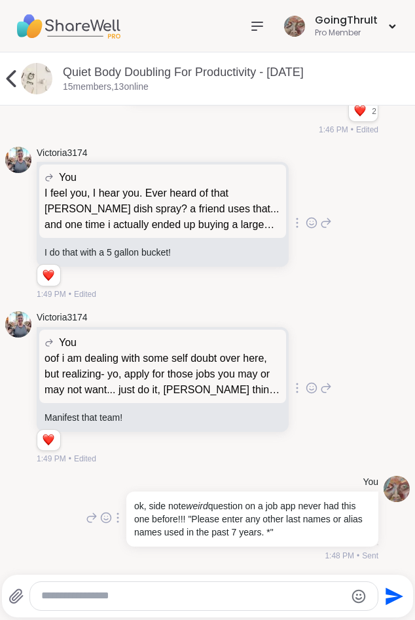
click at [218, 600] on textarea "Type your message" at bounding box center [192, 596] width 303 height 14
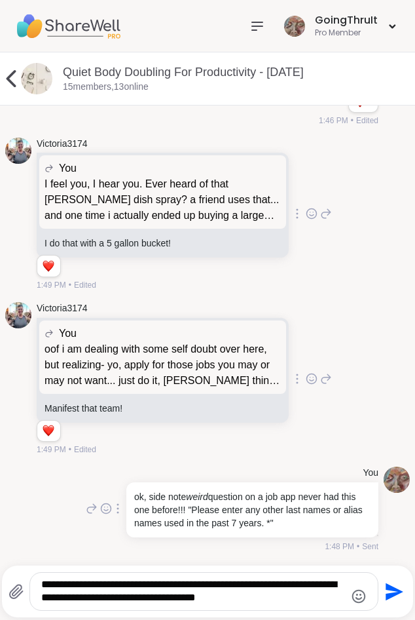
type textarea "**********"
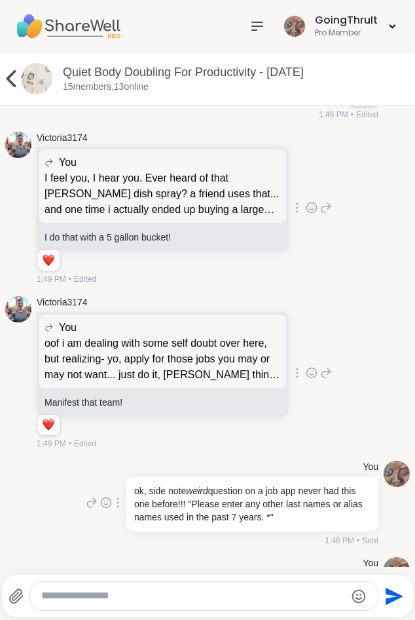
scroll to position [2210, 0]
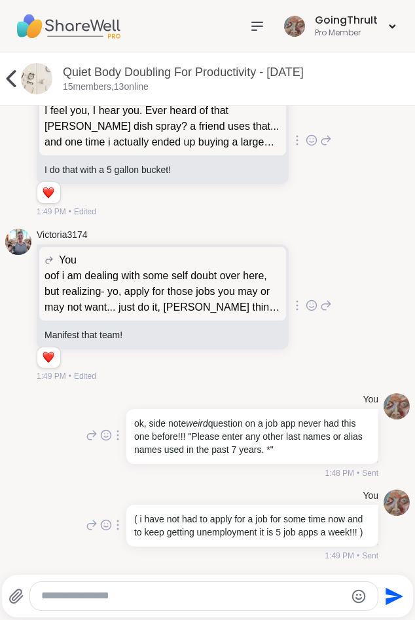
click at [226, 603] on div at bounding box center [203, 596] width 347 height 28
click at [225, 601] on textarea "Type your message" at bounding box center [192, 596] width 303 height 14
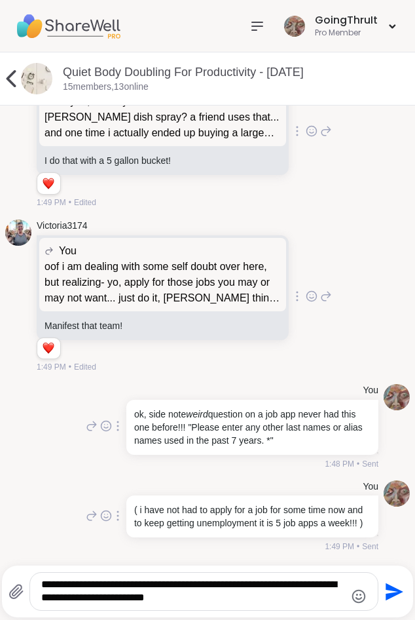
type textarea "**********"
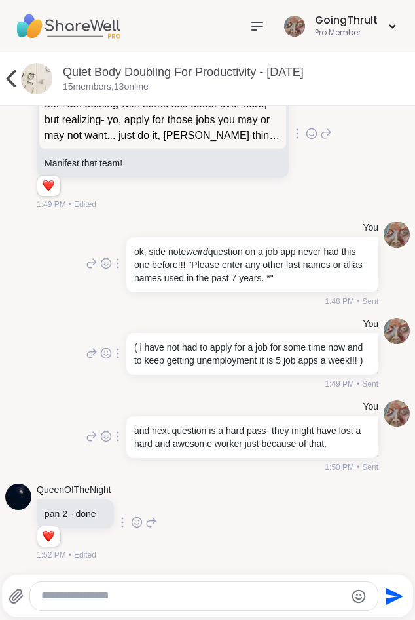
scroll to position [2381, 0]
click at [143, 520] on icon at bounding box center [137, 521] width 12 height 13
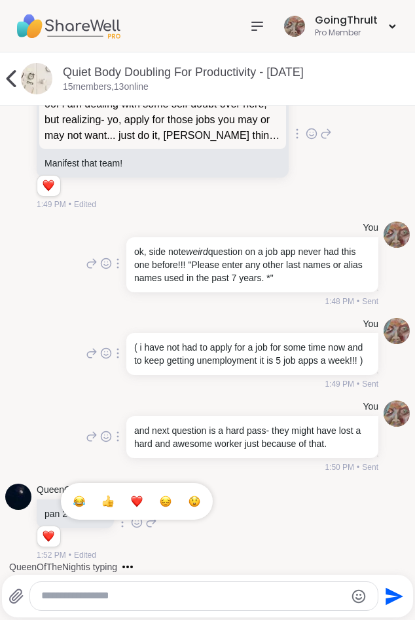
click at [143, 502] on div "Select Reaction: Heart" at bounding box center [137, 501] width 12 height 12
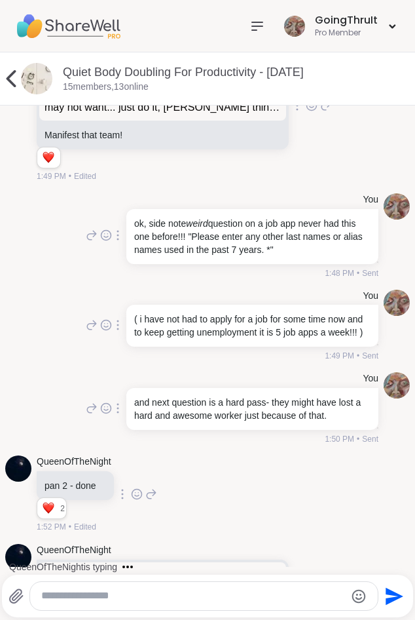
scroll to position [2527, 0]
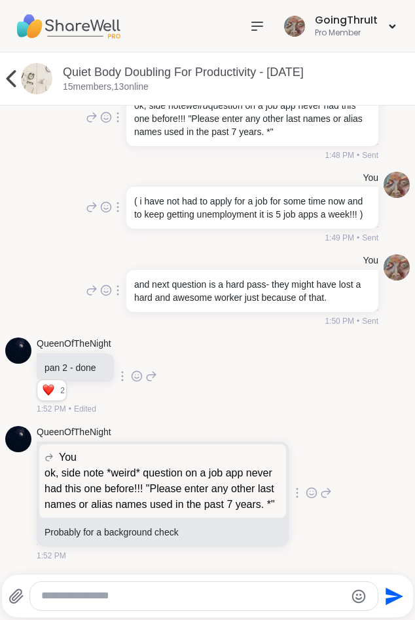
click at [148, 595] on textarea "Type your message" at bounding box center [192, 596] width 303 height 14
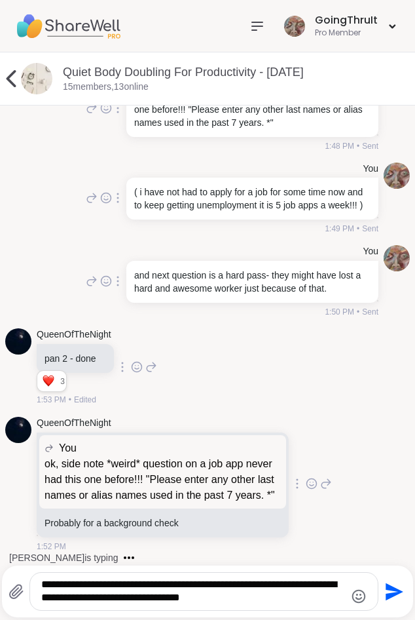
type textarea "**********"
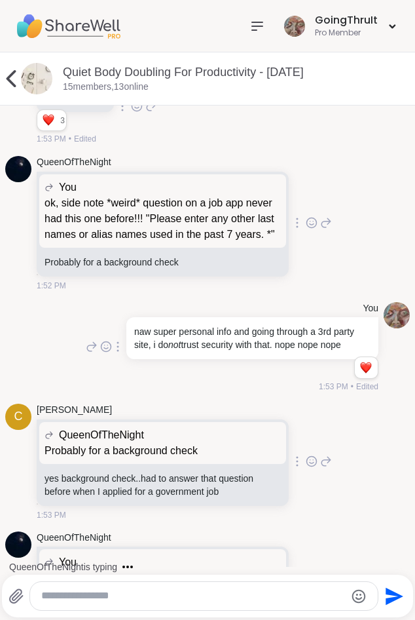
scroll to position [2928, 0]
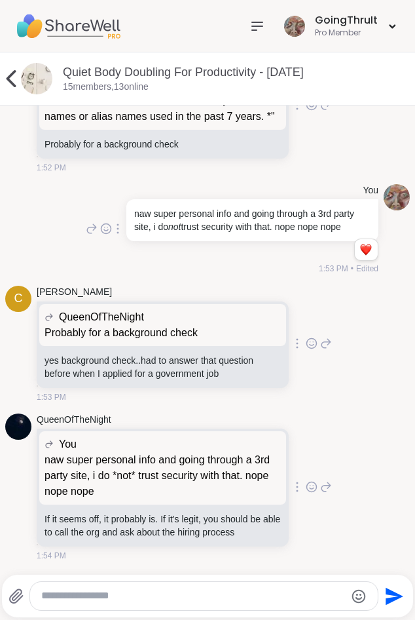
click at [307, 340] on icon at bounding box center [312, 344] width 10 height 10
click at [305, 326] on div "Select Reaction: Astonished" at bounding box center [311, 322] width 12 height 12
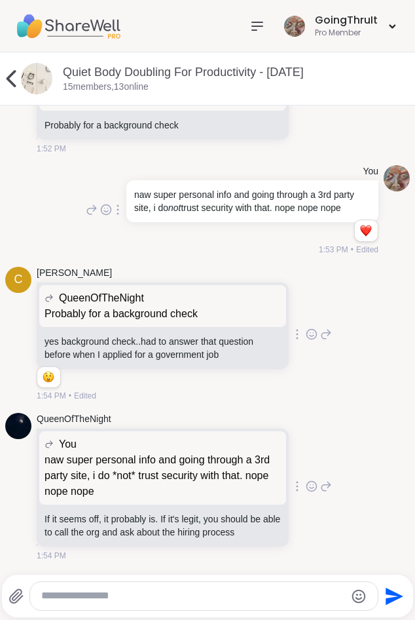
scroll to position [2947, 0]
click at [308, 485] on icon at bounding box center [312, 485] width 12 height 13
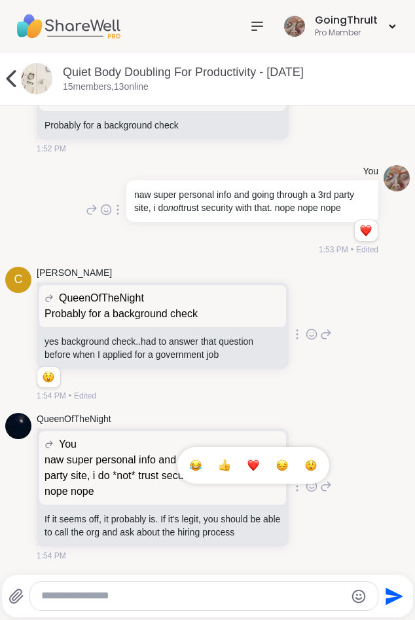
click at [242, 468] on button "Select Reaction: Heart" at bounding box center [253, 465] width 26 height 26
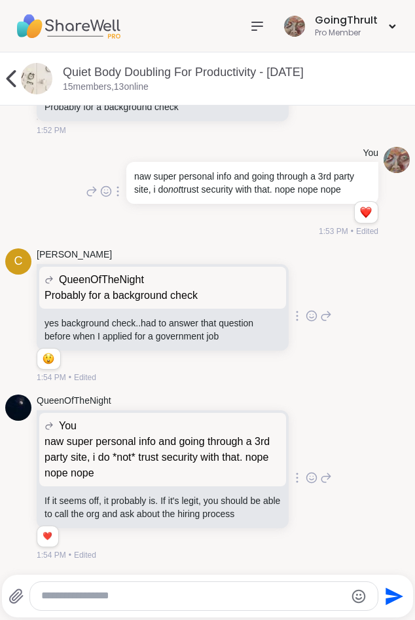
scroll to position [2965, 0]
click at [241, 597] on textarea "Type your message" at bounding box center [192, 596] width 303 height 14
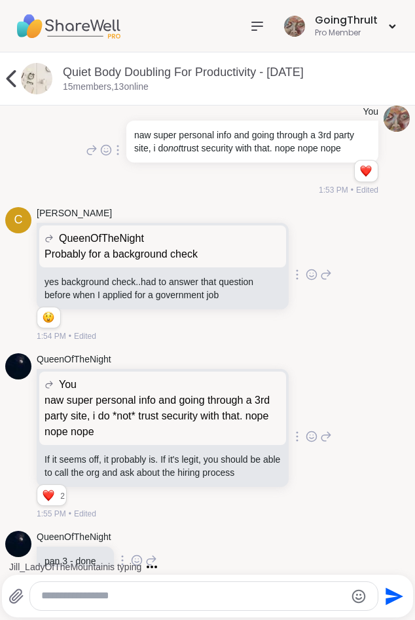
scroll to position [3036, 0]
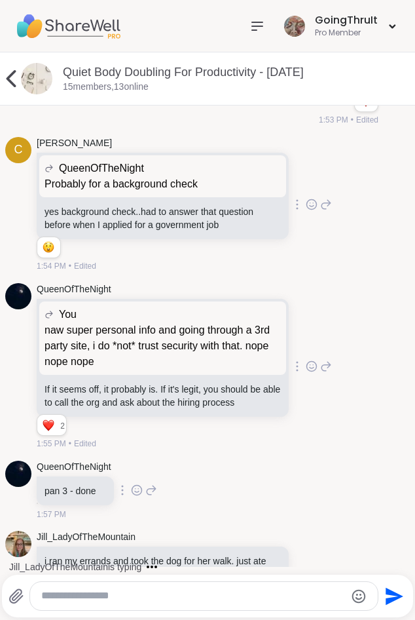
click at [167, 601] on textarea "Type your message" at bounding box center [192, 596] width 303 height 14
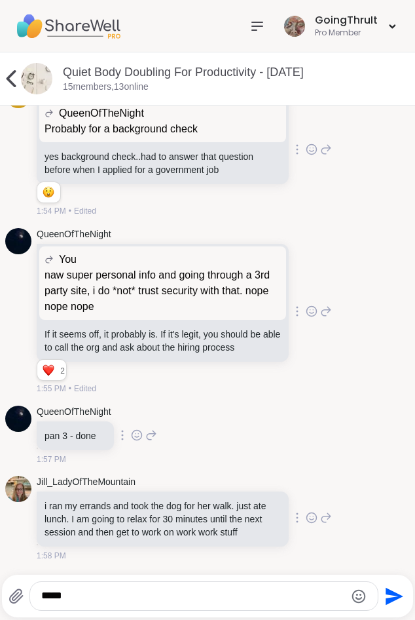
scroll to position [3150, 0]
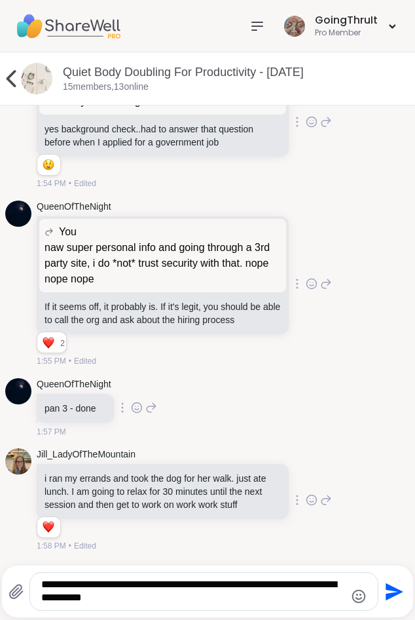
type textarea "**********"
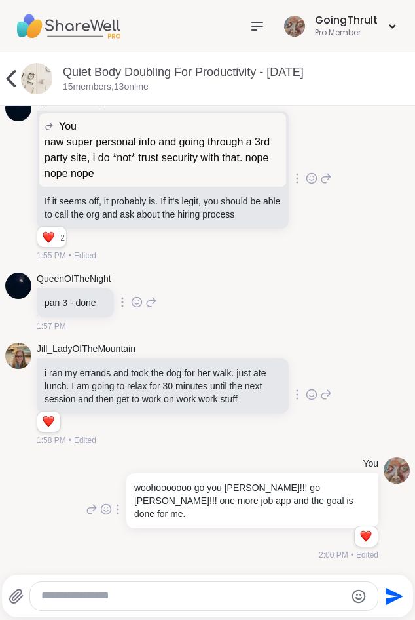
scroll to position [3252, 0]
click at [206, 600] on textarea "Type your message" at bounding box center [192, 596] width 303 height 14
type textarea "**********"
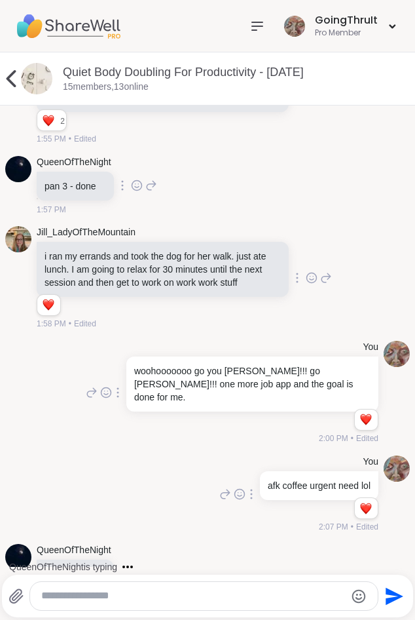
scroll to position [3410, 0]
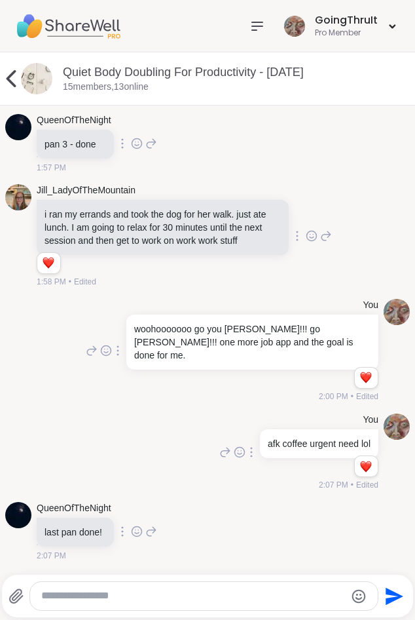
click at [158, 599] on textarea "Type your message" at bounding box center [192, 596] width 303 height 14
type textarea "**********"
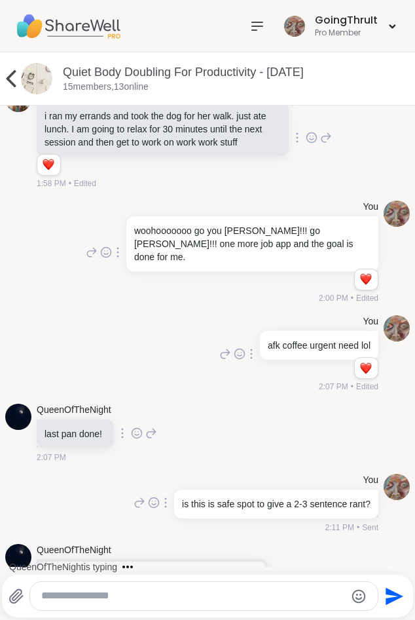
scroll to position [3594, 0]
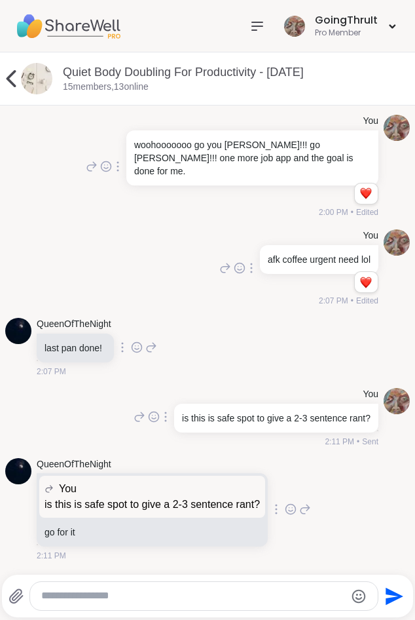
click at [297, 514] on icon at bounding box center [291, 508] width 12 height 13
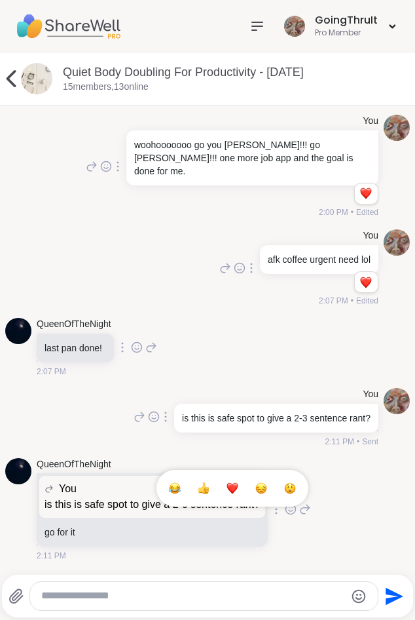
click at [238, 489] on div "Select Reaction: Heart" at bounding box center [233, 488] width 12 height 12
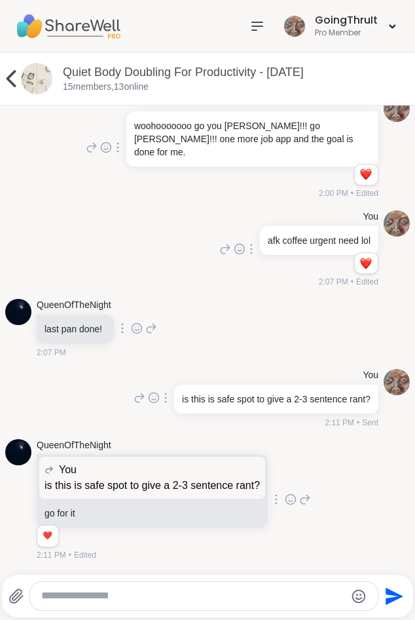
scroll to position [3613, 0]
click at [217, 601] on textarea "Type your message" at bounding box center [192, 596] width 303 height 14
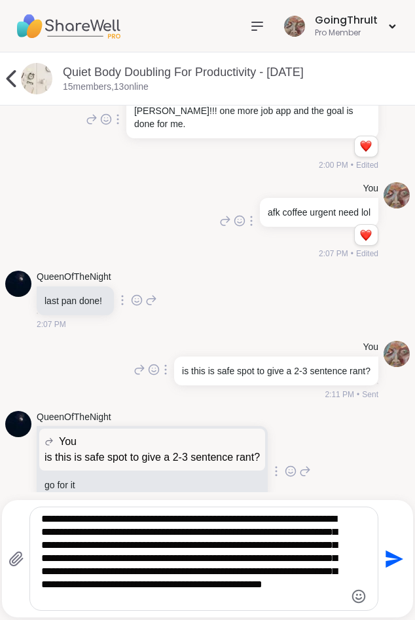
click at [358, 599] on icon "Emoji picker" at bounding box center [359, 596] width 14 height 14
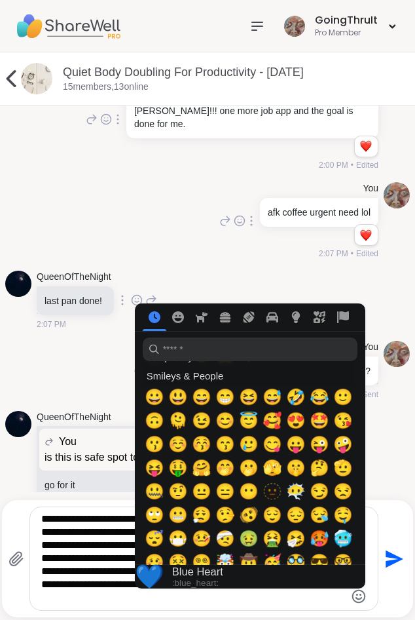
scroll to position [0, 0]
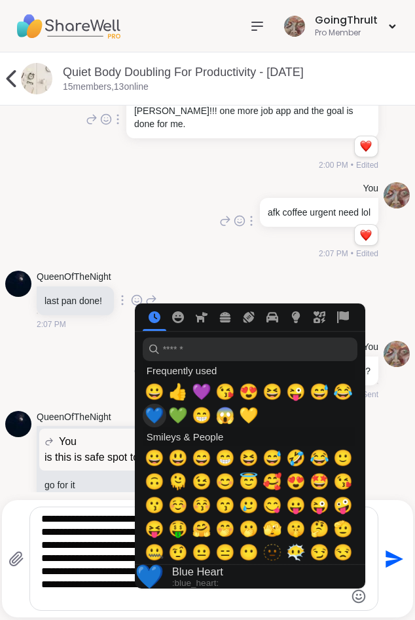
click at [156, 413] on span "💙" at bounding box center [155, 415] width 20 height 18
type textarea "**********"
click at [393, 559] on icon "Send" at bounding box center [395, 558] width 18 height 18
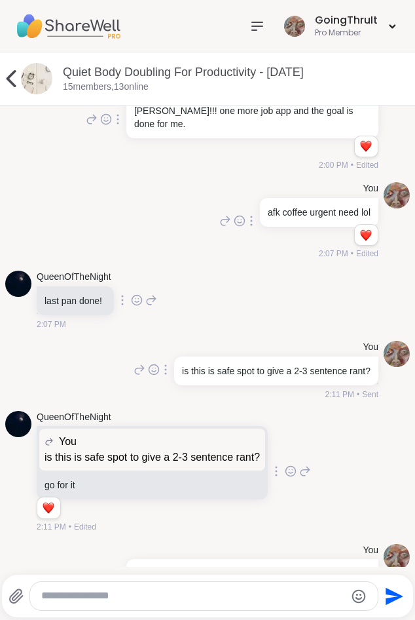
scroll to position [3774, 0]
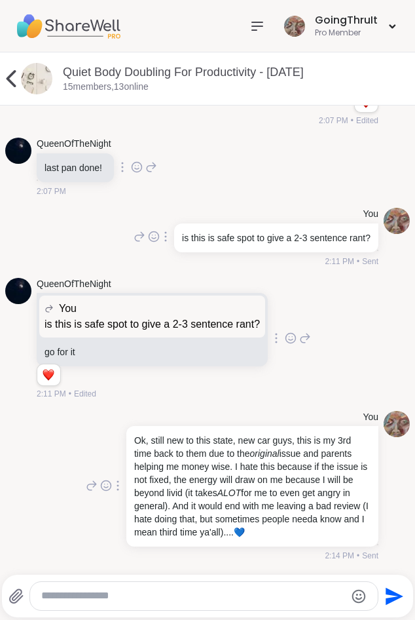
click at [110, 593] on textarea "Type your message" at bounding box center [192, 596] width 303 height 14
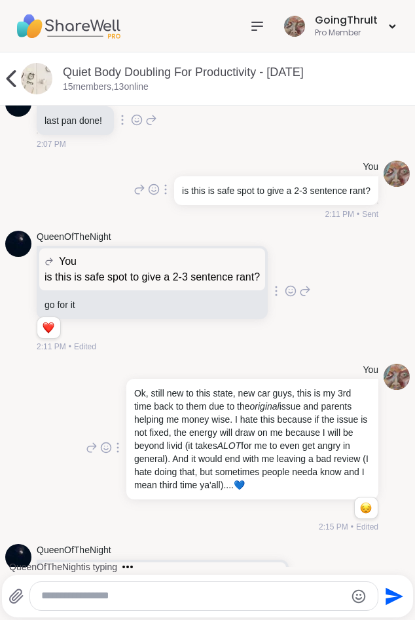
scroll to position [3939, 0]
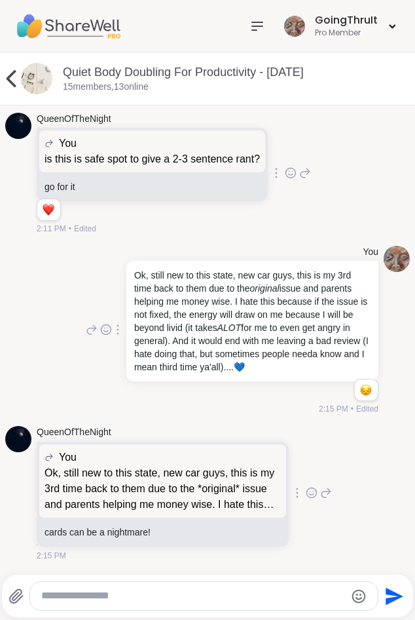
click at [242, 599] on textarea "Type your message" at bounding box center [192, 596] width 303 height 14
click at [242, 596] on textarea "Type your message" at bounding box center [192, 596] width 303 height 14
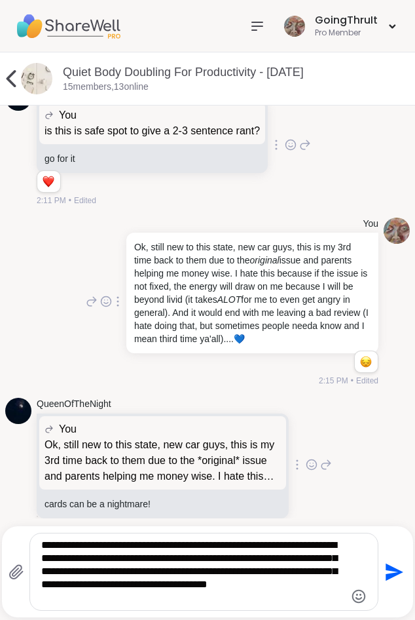
click at [186, 601] on textarea "**********" at bounding box center [192, 571] width 303 height 66
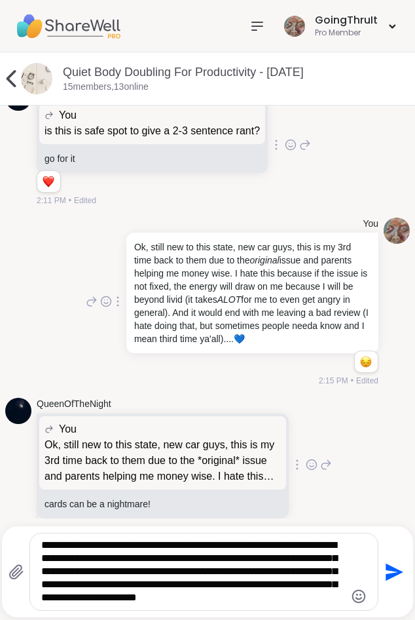
type textarea "**********"
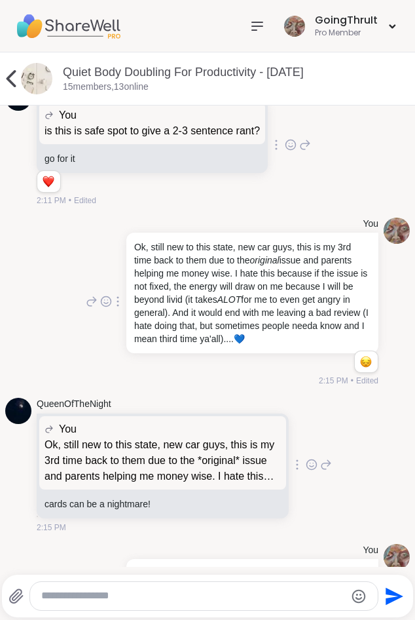
scroll to position [4087, 0]
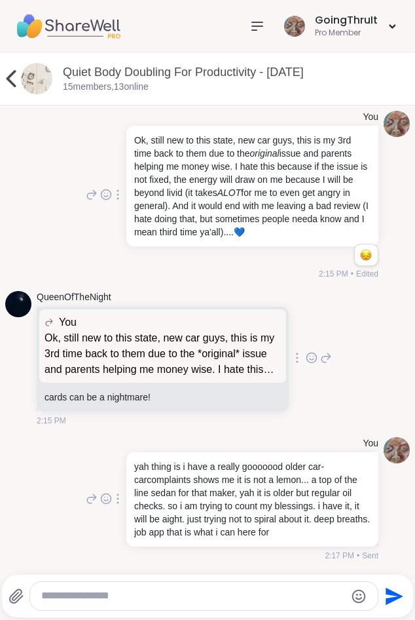
click at [286, 595] on textarea "Type your message" at bounding box center [192, 596] width 303 height 14
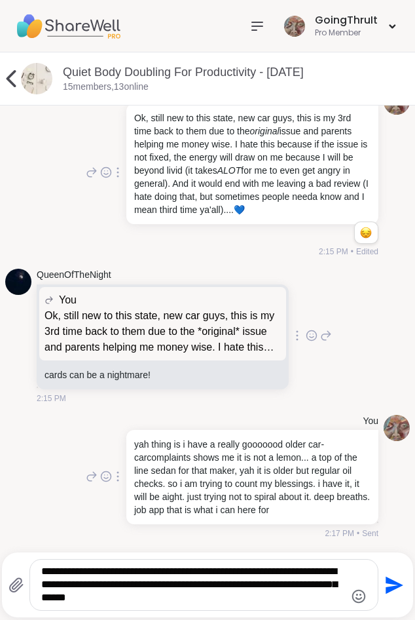
type textarea "**********"
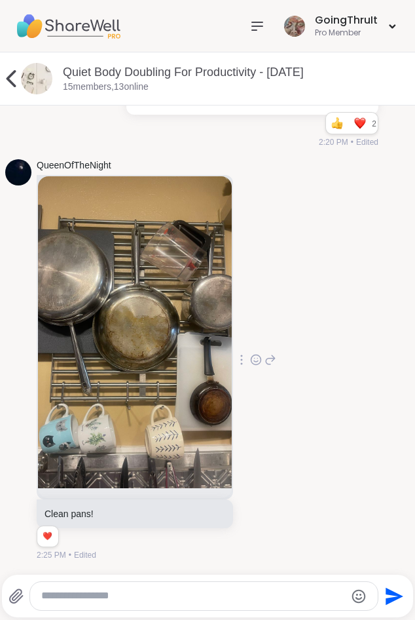
scroll to position [4842, 0]
click at [301, 467] on div "QueenOfTheNight Clean pans! 1 1 2:25 PM • Edited" at bounding box center [207, 360] width 405 height 413
click at [262, 363] on icon at bounding box center [256, 359] width 12 height 13
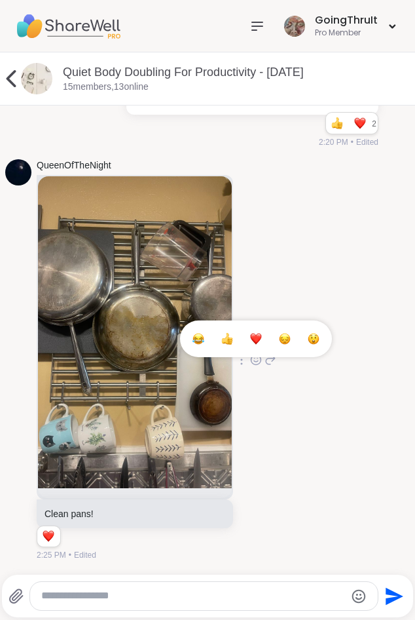
click at [262, 339] on div "Select Reaction: Heart" at bounding box center [256, 339] width 12 height 12
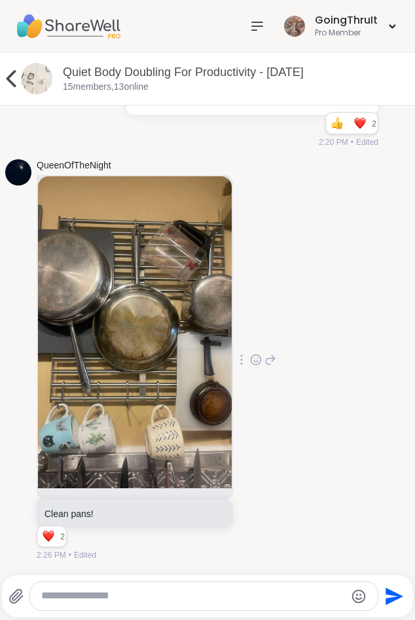
click at [214, 596] on textarea "Type your message" at bounding box center [192, 596] width 303 height 14
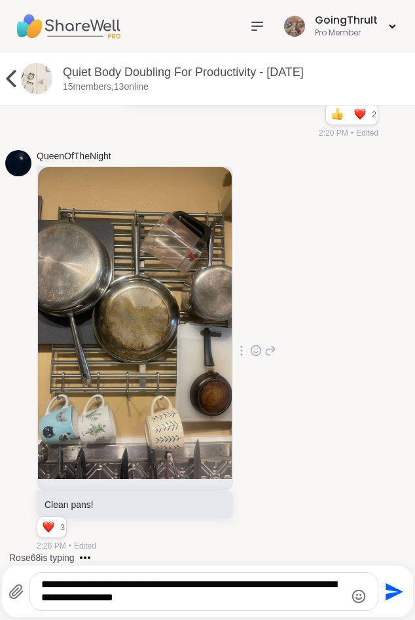
type textarea "**********"
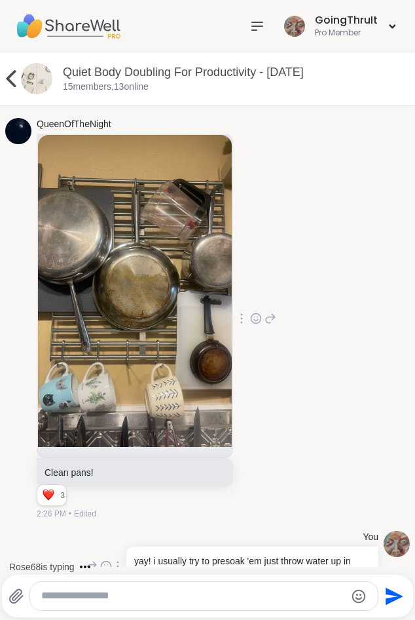
scroll to position [4925, 0]
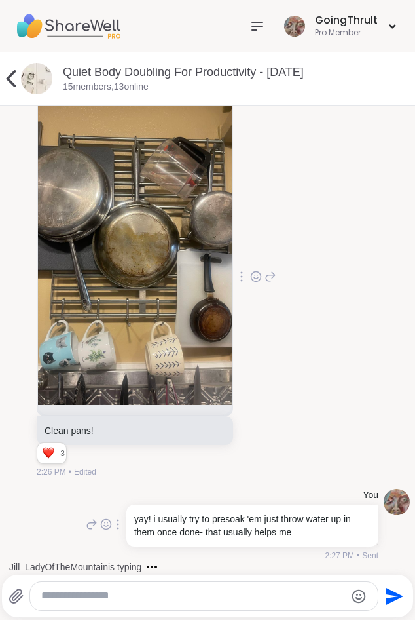
click at [134, 599] on textarea "Type your message" at bounding box center [192, 596] width 303 height 14
click at [158, 591] on textarea "Type your message" at bounding box center [192, 596] width 303 height 14
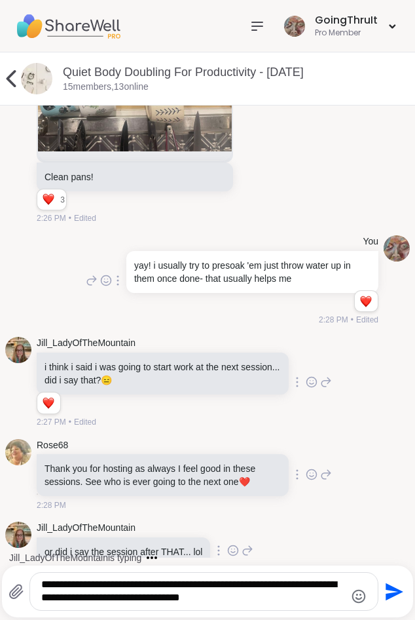
scroll to position [5207, 0]
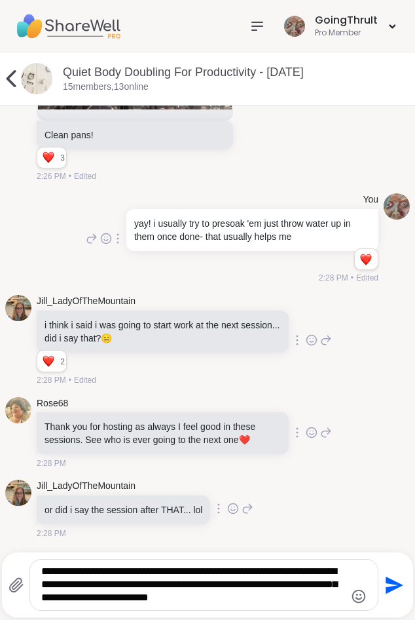
type textarea "**********"
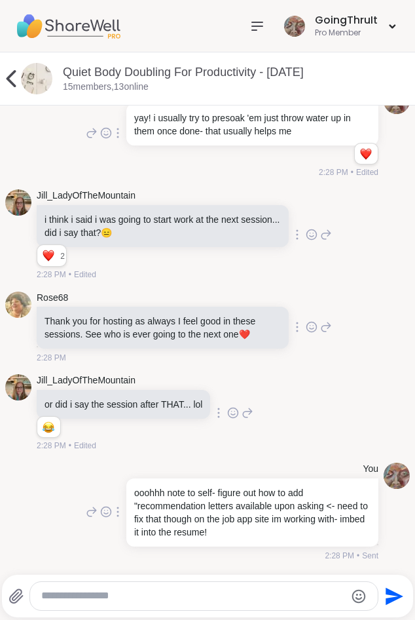
scroll to position [5326, 0]
click at [306, 237] on icon at bounding box center [312, 234] width 12 height 13
click at [407, 388] on li "[PERSON_NAME] or did i say the session after THAT... lol 1 1 2:28 PM • Edited" at bounding box center [207, 413] width 415 height 88
click at [306, 325] on icon at bounding box center [312, 326] width 12 height 13
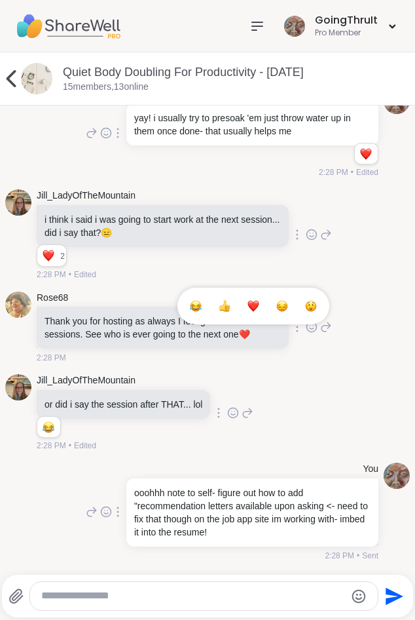
click at [248, 303] on div "Select Reaction: Heart" at bounding box center [254, 306] width 12 height 12
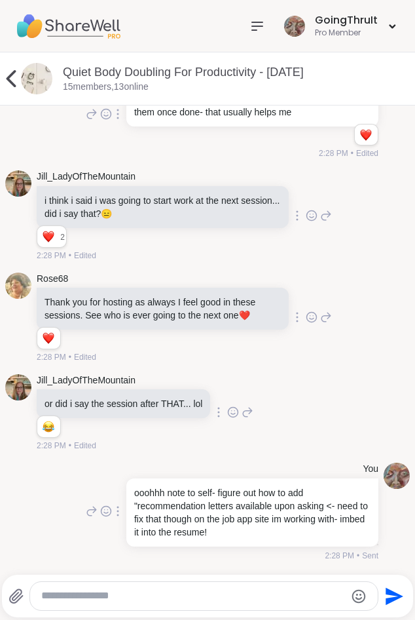
click at [152, 599] on textarea "Type your message" at bounding box center [192, 596] width 303 height 14
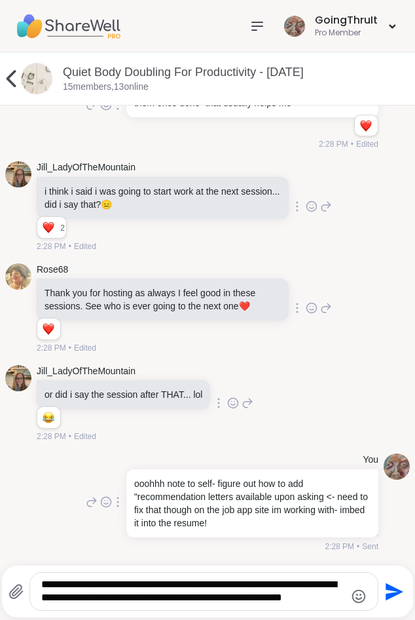
type textarea "**********"
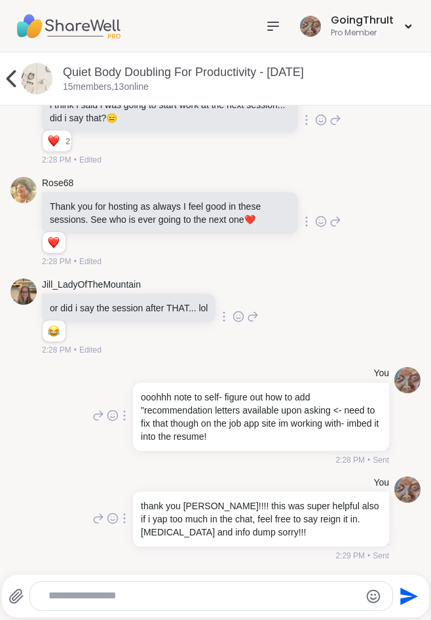
scroll to position [5414, 0]
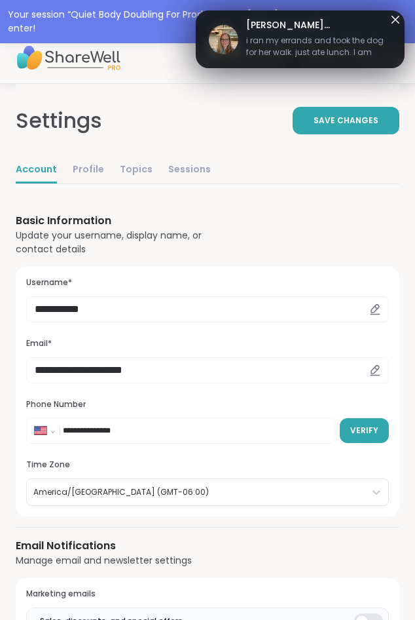
select select "**"
click at [39, 58] on img at bounding box center [68, 58] width 105 height 46
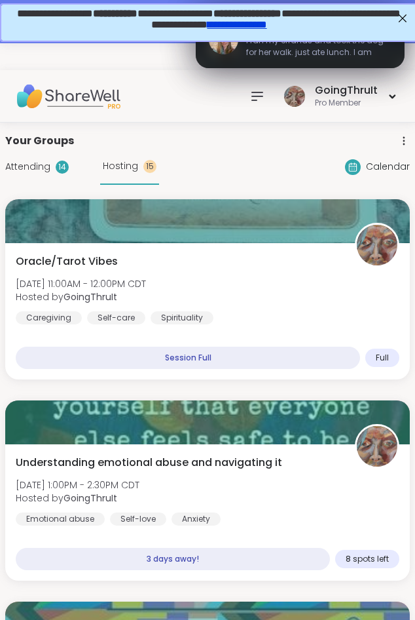
click at [205, 138] on div "Your Groups" at bounding box center [207, 141] width 405 height 16
click at [41, 99] on img at bounding box center [68, 96] width 105 height 46
click at [80, 98] on img at bounding box center [68, 96] width 105 height 46
click at [56, 94] on img at bounding box center [68, 96] width 105 height 46
click at [264, 89] on icon at bounding box center [258, 96] width 16 height 16
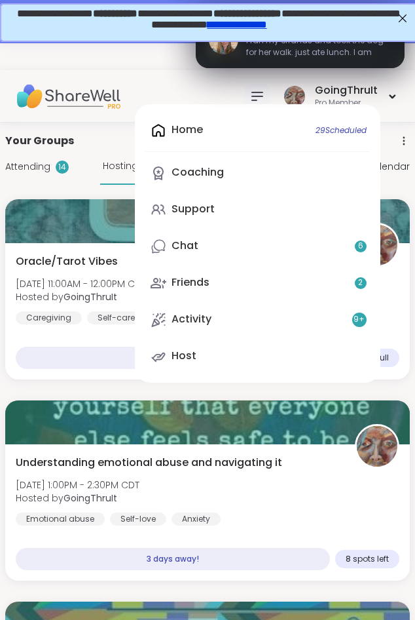
click at [172, 75] on div "Home 29 Scheduled Coaching Support Chat 6 Friends 2 Activity 9 + Host GoingThru…" at bounding box center [207, 96] width 415 height 52
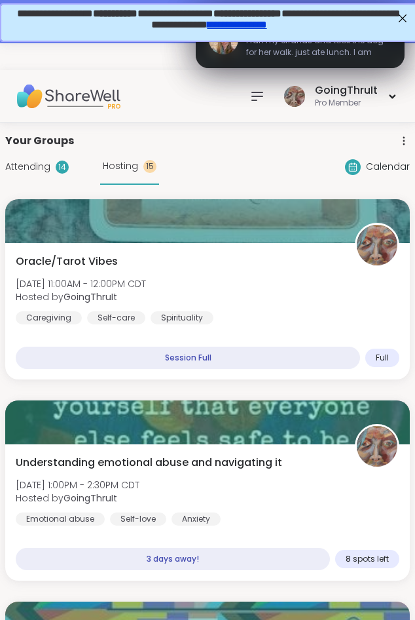
click at [360, 169] on div at bounding box center [353, 167] width 16 height 16
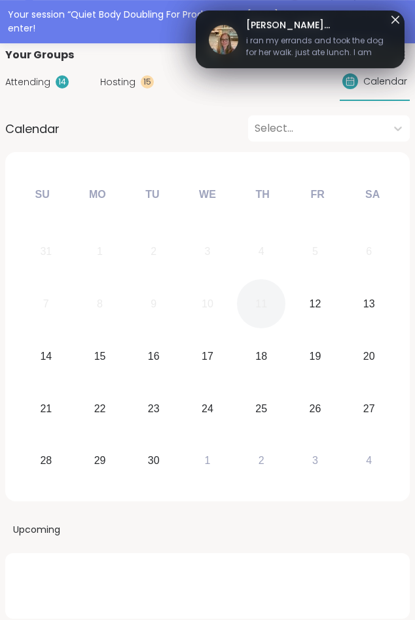
scroll to position [200, 0]
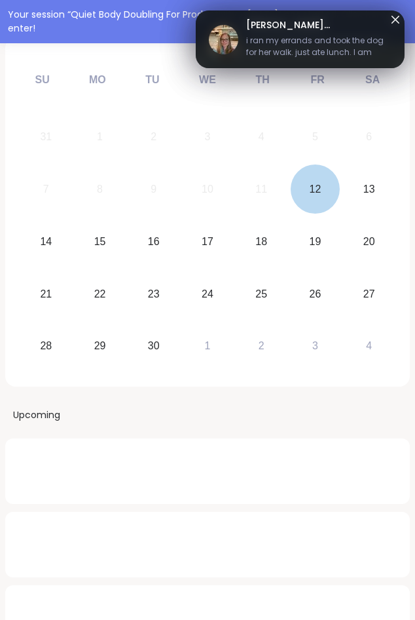
click at [318, 172] on div "12" at bounding box center [315, 188] width 49 height 49
